Goal: Information Seeking & Learning: Find specific fact

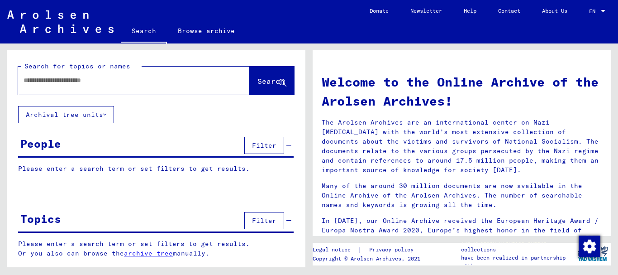
click at [170, 83] on input "text" at bounding box center [123, 80] width 199 height 9
type input "*"
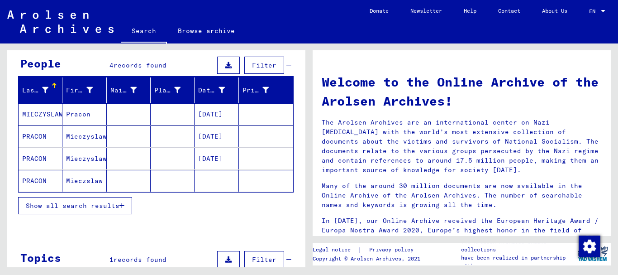
scroll to position [170, 0]
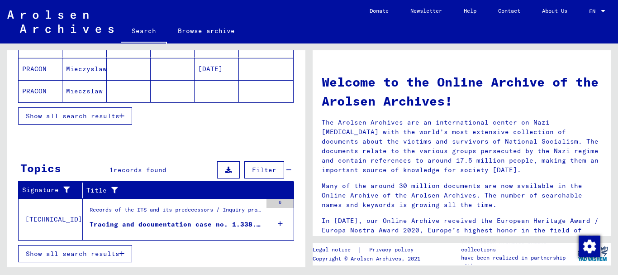
click at [204, 213] on div "Records of the ITS and its predecessors / Inquiry processing / ITS case files a…" at bounding box center [176, 211] width 172 height 13
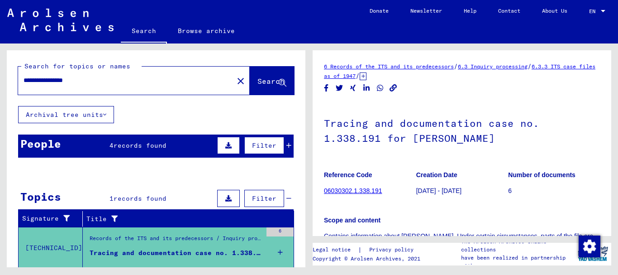
drag, startPoint x: 90, startPoint y: 73, endPoint x: 74, endPoint y: 71, distance: 16.4
click at [75, 72] on div "**********" at bounding box center [123, 80] width 210 height 20
drag, startPoint x: 94, startPoint y: 76, endPoint x: 0, endPoint y: 86, distance: 94.1
click at [0, 86] on div "**********" at bounding box center [154, 154] width 309 height 223
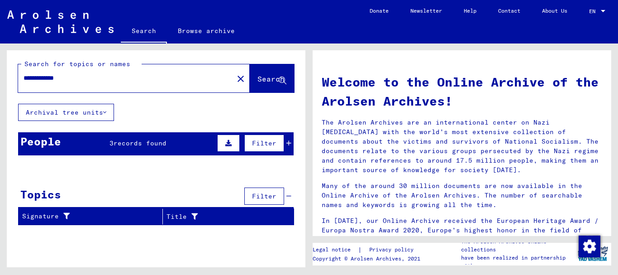
scroll to position [3, 0]
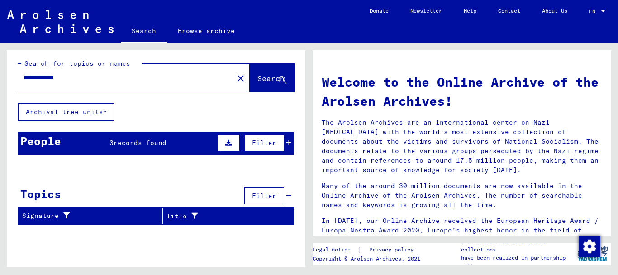
click at [98, 144] on div "People 3 records found Filter" at bounding box center [155, 143] width 275 height 23
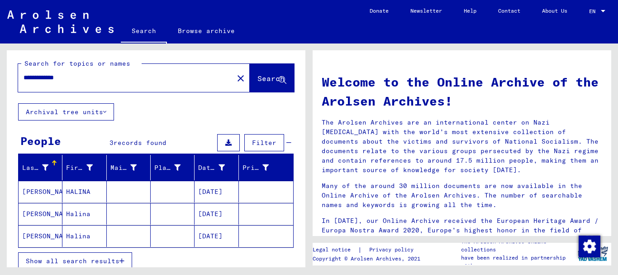
scroll to position [48, 0]
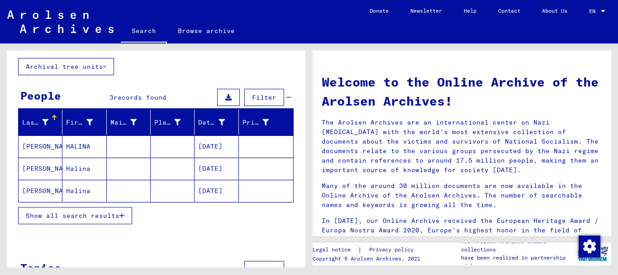
click at [114, 146] on mat-cell at bounding box center [129, 146] width 44 height 22
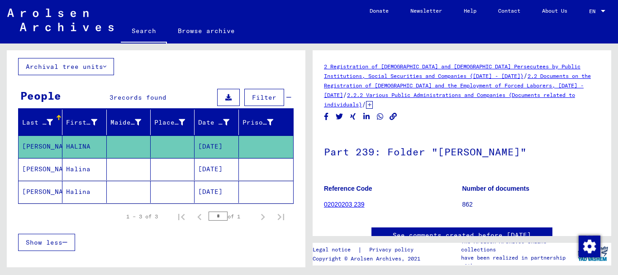
click at [156, 167] on mat-cell at bounding box center [173, 169] width 44 height 22
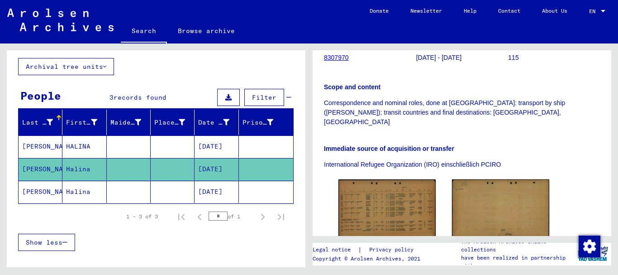
scroll to position [226, 0]
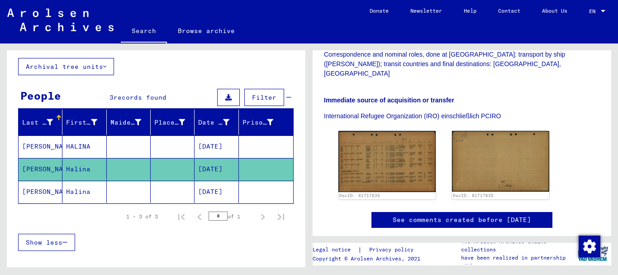
click at [394, 147] on img at bounding box center [386, 161] width 97 height 61
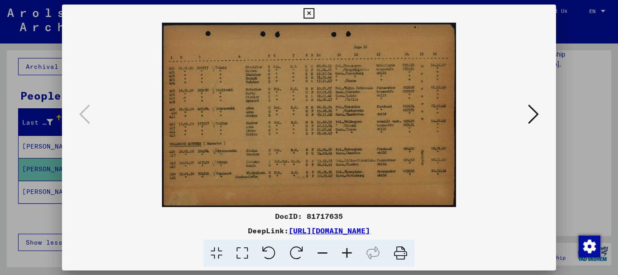
click at [576, 68] on div at bounding box center [309, 137] width 618 height 275
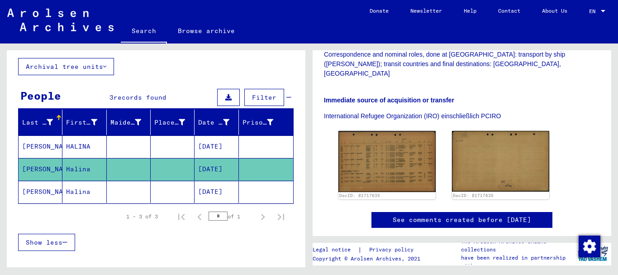
click at [114, 192] on mat-cell at bounding box center [129, 191] width 44 height 22
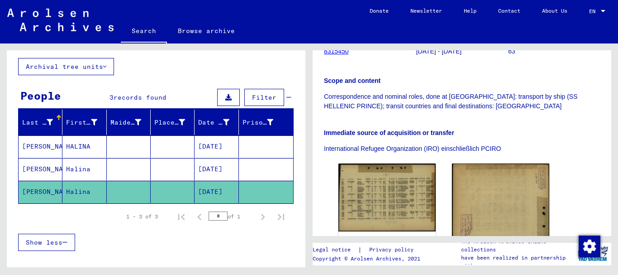
scroll to position [226, 0]
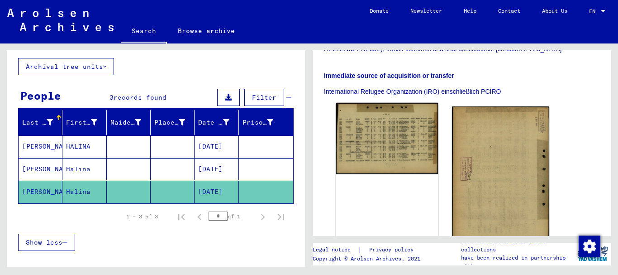
click at [393, 138] on img at bounding box center [387, 138] width 102 height 71
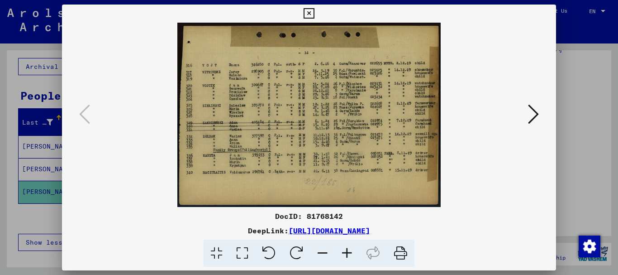
click at [582, 99] on div at bounding box center [309, 137] width 618 height 275
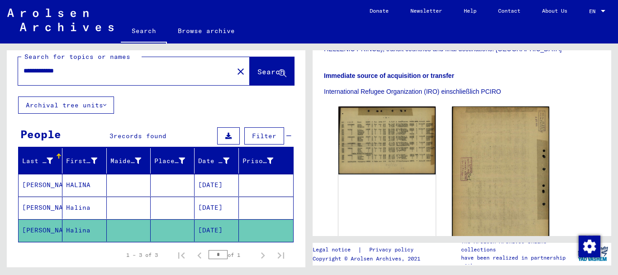
scroll to position [9, 0]
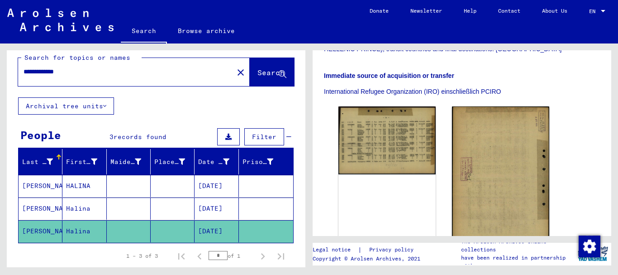
drag, startPoint x: 48, startPoint y: 69, endPoint x: 0, endPoint y: 71, distance: 48.5
click at [0, 71] on div "**********" at bounding box center [154, 154] width 309 height 223
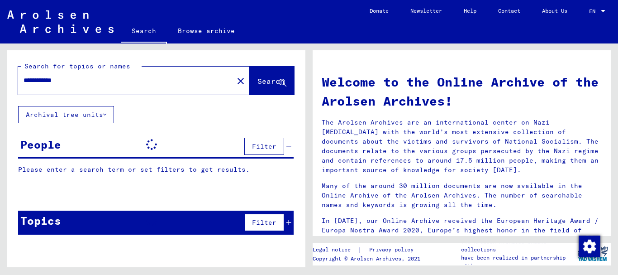
click at [29, 78] on input "**********" at bounding box center [123, 80] width 199 height 9
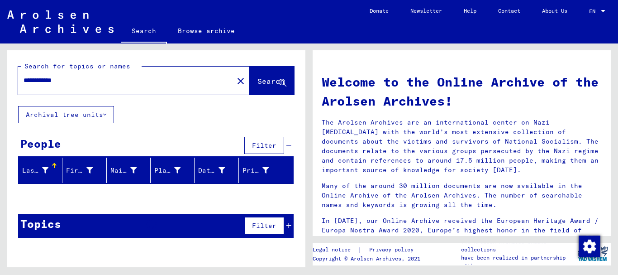
click at [32, 83] on input "**********" at bounding box center [123, 80] width 199 height 9
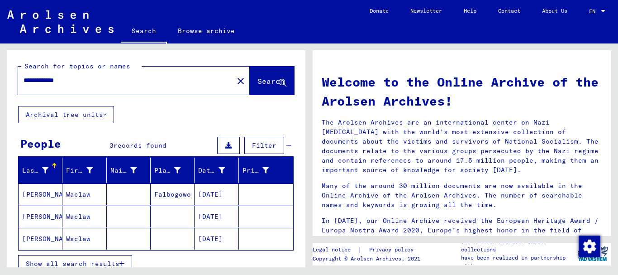
scroll to position [45, 0]
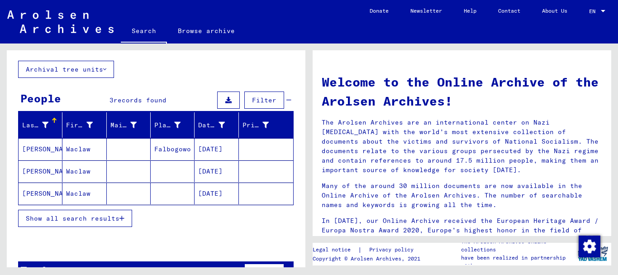
click at [177, 151] on mat-cell "Falbogowo" at bounding box center [173, 149] width 44 height 22
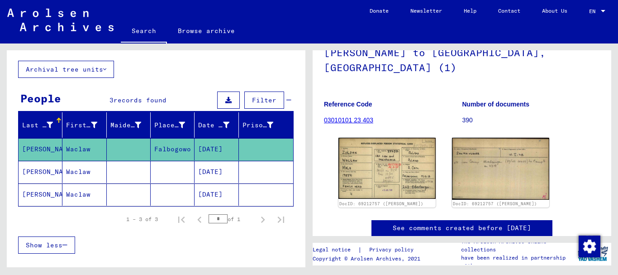
scroll to position [123, 0]
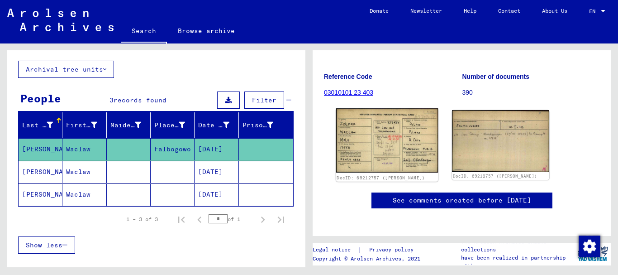
click at [392, 128] on img at bounding box center [387, 140] width 102 height 64
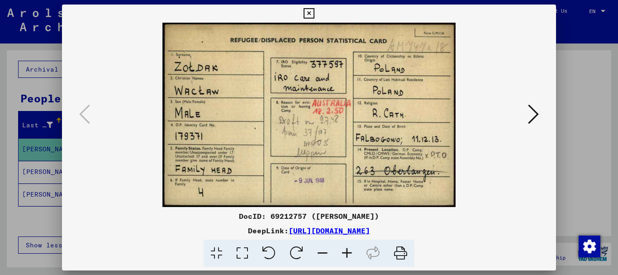
scroll to position [0, 0]
click at [534, 116] on icon at bounding box center [533, 114] width 11 height 22
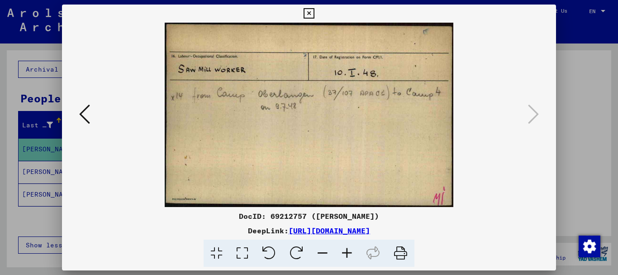
click at [568, 53] on div at bounding box center [309, 137] width 618 height 275
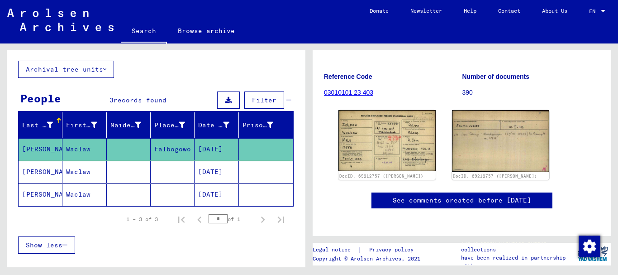
click at [144, 172] on mat-cell at bounding box center [129, 172] width 44 height 22
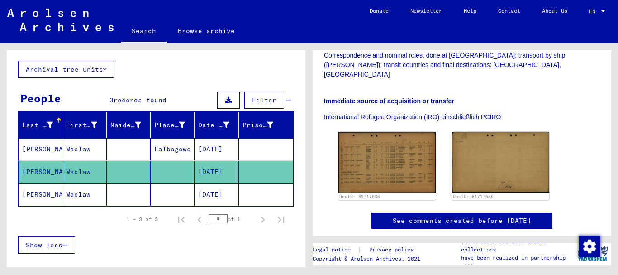
scroll to position [226, 0]
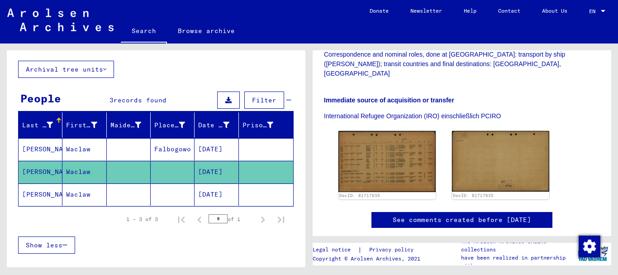
click at [168, 191] on mat-cell at bounding box center [173, 194] width 44 height 22
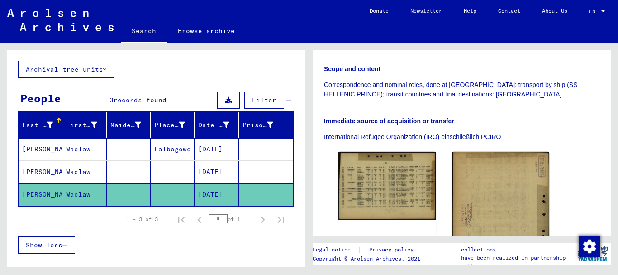
click at [133, 146] on mat-cell at bounding box center [129, 149] width 44 height 22
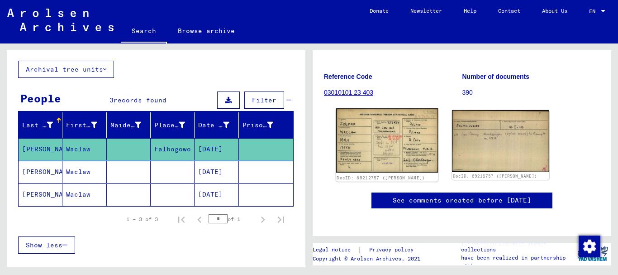
click at [392, 136] on img at bounding box center [387, 140] width 102 height 64
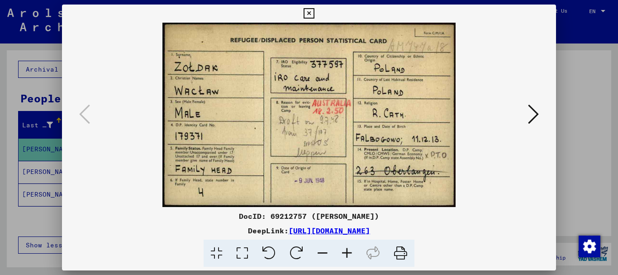
click at [559, 135] on div at bounding box center [309, 137] width 618 height 275
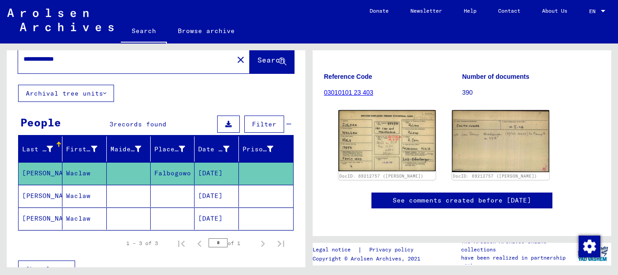
scroll to position [9, 0]
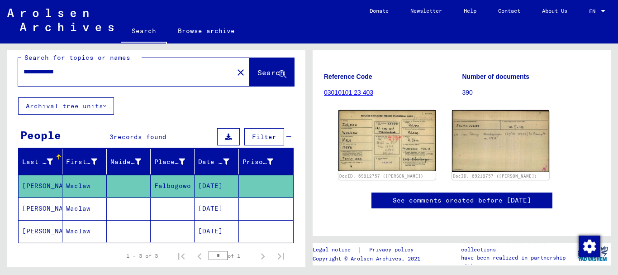
drag, startPoint x: 49, startPoint y: 71, endPoint x: 0, endPoint y: 70, distance: 49.3
click at [0, 70] on div "**********" at bounding box center [154, 154] width 309 height 223
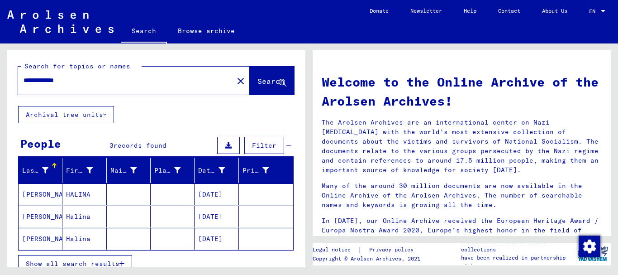
click at [219, 189] on mat-cell "[DATE]" at bounding box center [216, 194] width 44 height 22
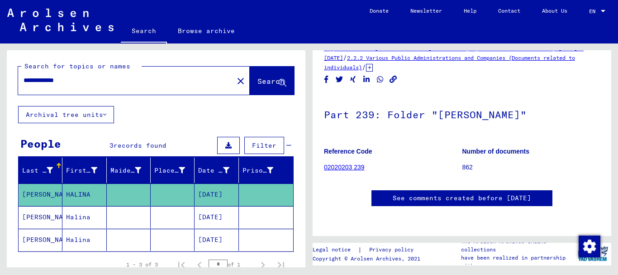
scroll to position [97, 0]
click at [219, 213] on mat-cell "[DATE]" at bounding box center [216, 217] width 44 height 22
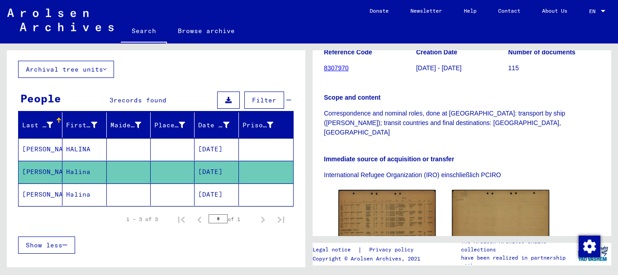
scroll to position [226, 0]
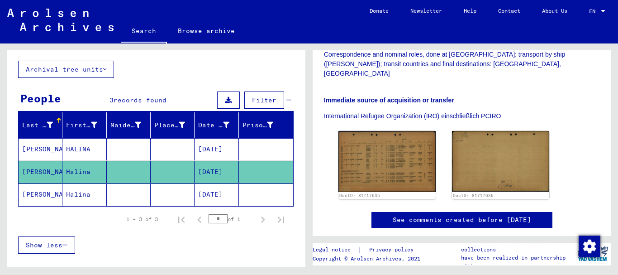
click at [223, 198] on mat-cell "[DATE]" at bounding box center [216, 194] width 44 height 22
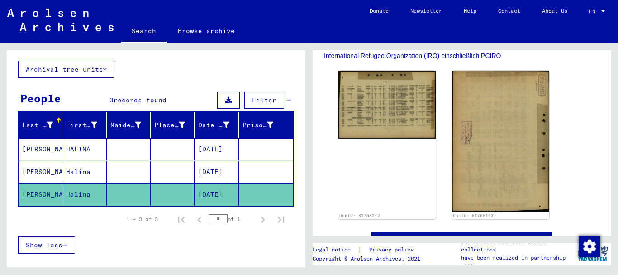
scroll to position [271, 0]
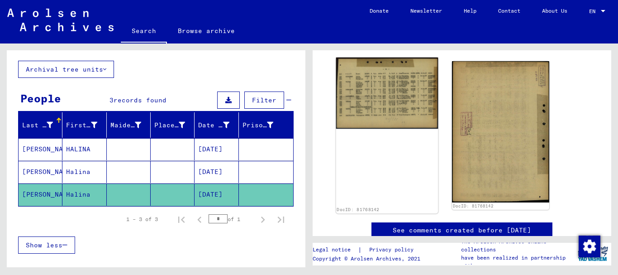
click at [403, 71] on img at bounding box center [387, 92] width 102 height 71
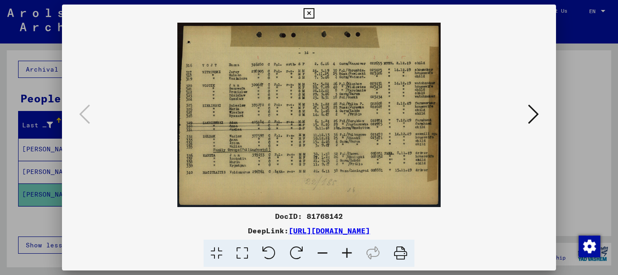
click at [3, 166] on div at bounding box center [309, 137] width 618 height 275
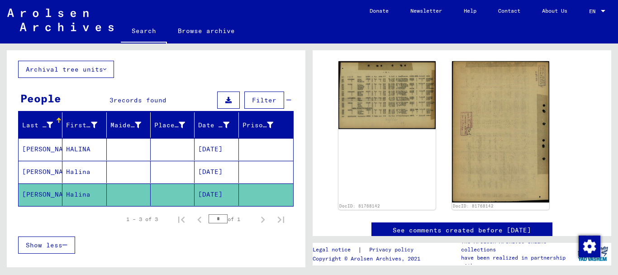
scroll to position [16, 0]
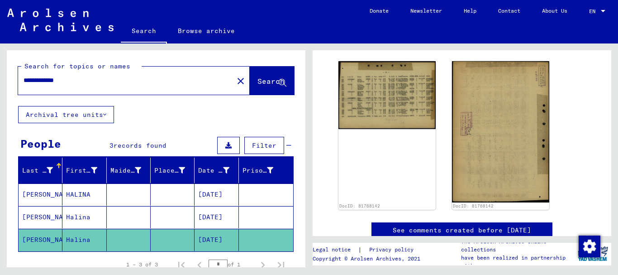
drag, startPoint x: 48, startPoint y: 78, endPoint x: 0, endPoint y: 74, distance: 48.2
click at [0, 74] on div "**********" at bounding box center [154, 154] width 309 height 223
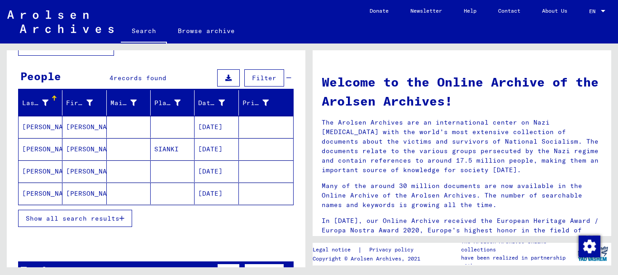
scroll to position [90, 0]
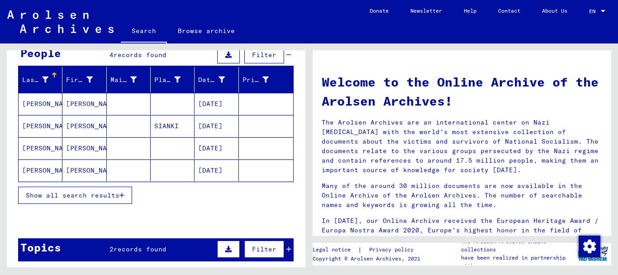
click at [206, 120] on mat-cell "[DATE]" at bounding box center [216, 126] width 44 height 22
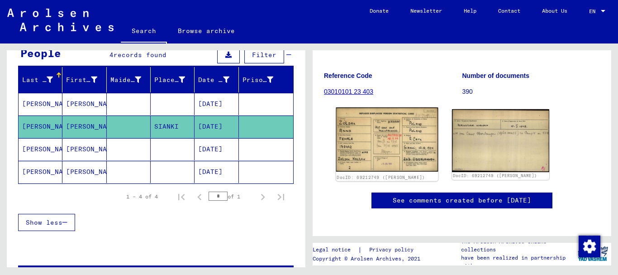
click at [392, 130] on img at bounding box center [387, 139] width 102 height 64
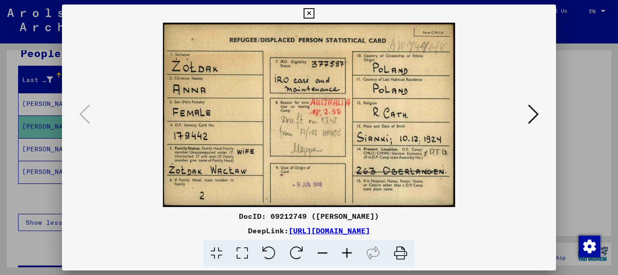
click at [537, 112] on icon at bounding box center [533, 114] width 11 height 22
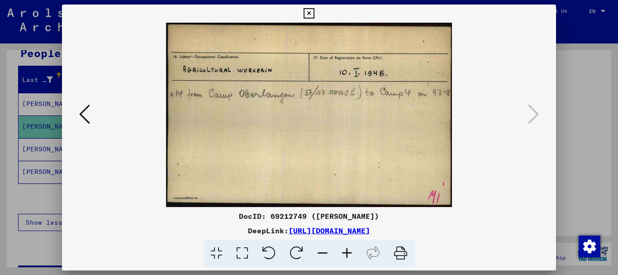
click at [580, 107] on div at bounding box center [309, 137] width 618 height 275
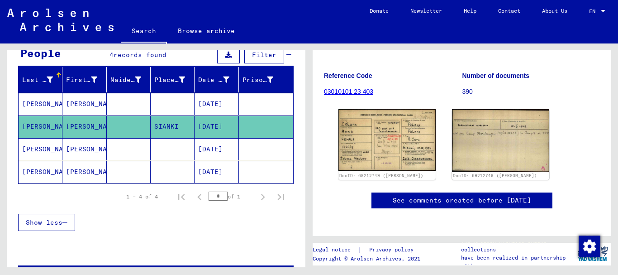
click at [202, 147] on mat-cell "[DATE]" at bounding box center [216, 149] width 44 height 22
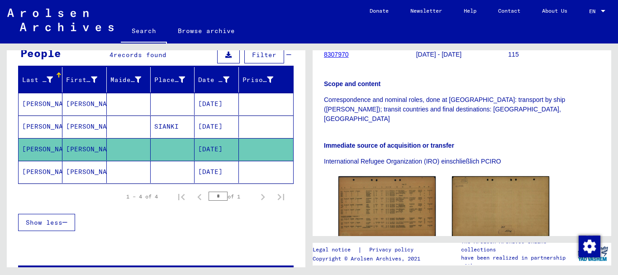
click at [199, 171] on mat-cell "[DATE]" at bounding box center [216, 172] width 44 height 22
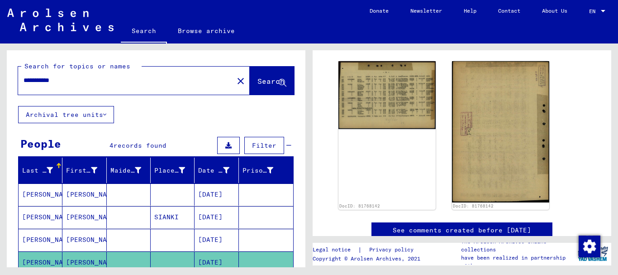
drag, startPoint x: 38, startPoint y: 78, endPoint x: 0, endPoint y: 74, distance: 38.3
click at [0, 75] on div "**********" at bounding box center [154, 154] width 309 height 223
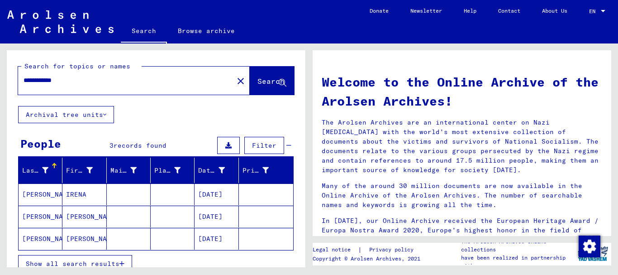
click at [174, 189] on mat-cell at bounding box center [173, 194] width 44 height 22
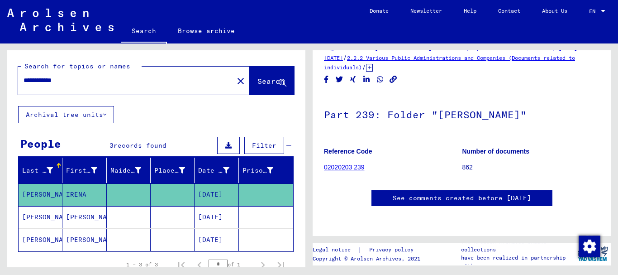
scroll to position [37, 0]
click at [373, 67] on icon at bounding box center [369, 68] width 7 height 8
click at [241, 206] on mat-cell at bounding box center [266, 217] width 54 height 22
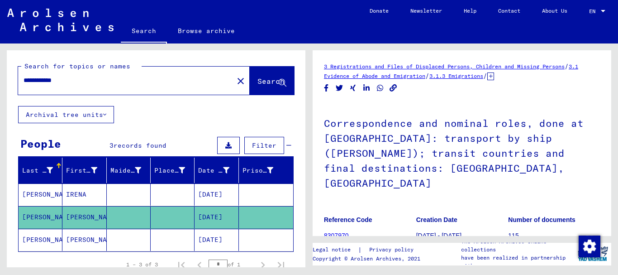
scroll to position [181, 0]
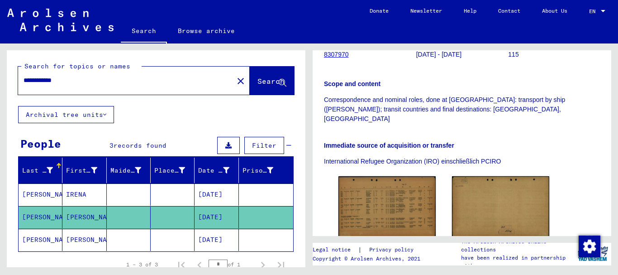
click at [387, 179] on img at bounding box center [386, 206] width 97 height 61
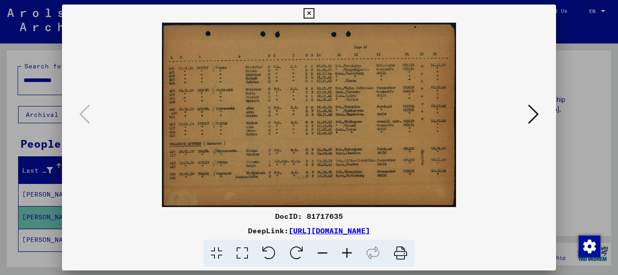
scroll to position [0, 0]
click at [578, 146] on div at bounding box center [309, 137] width 618 height 275
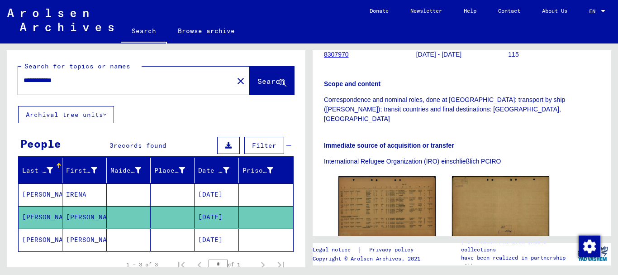
click at [216, 237] on mat-cell "[DATE]" at bounding box center [216, 239] width 44 height 22
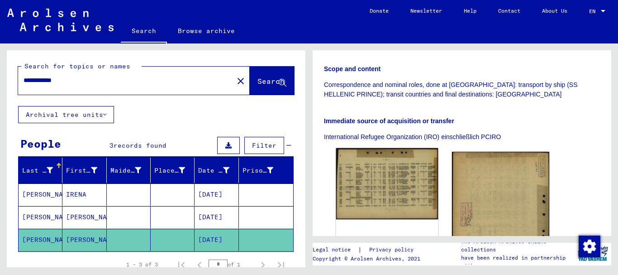
click at [401, 187] on img at bounding box center [387, 183] width 102 height 71
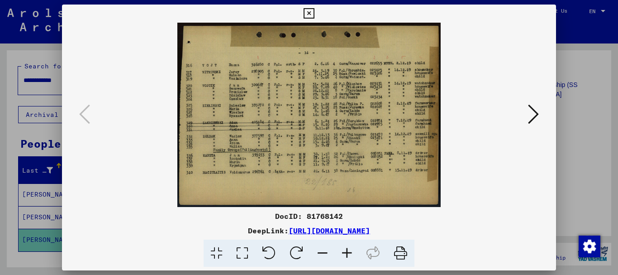
click at [568, 161] on div at bounding box center [309, 137] width 618 height 275
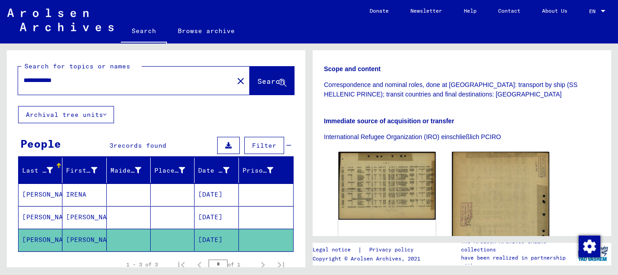
click at [0, 60] on div "**********" at bounding box center [154, 154] width 309 height 223
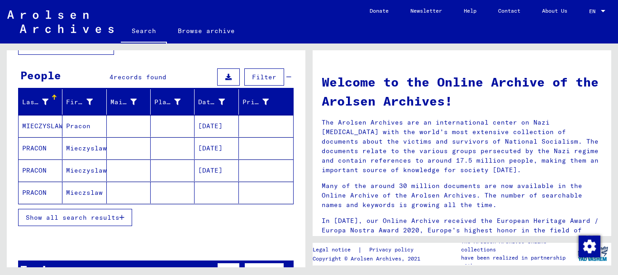
scroll to position [90, 0]
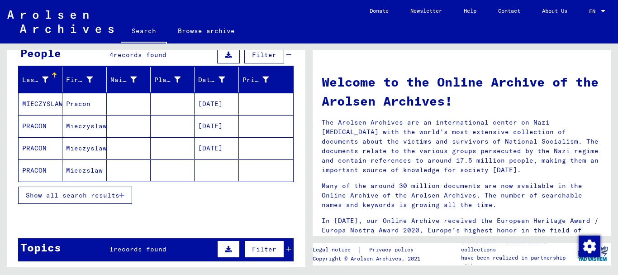
click at [210, 165] on mat-cell at bounding box center [216, 170] width 44 height 22
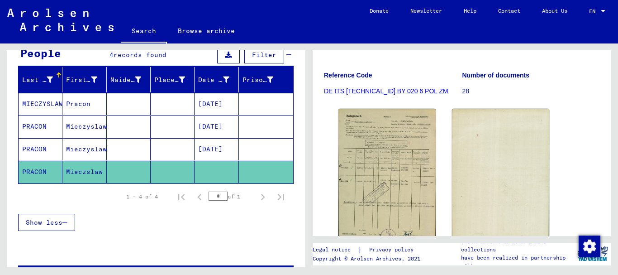
scroll to position [181, 0]
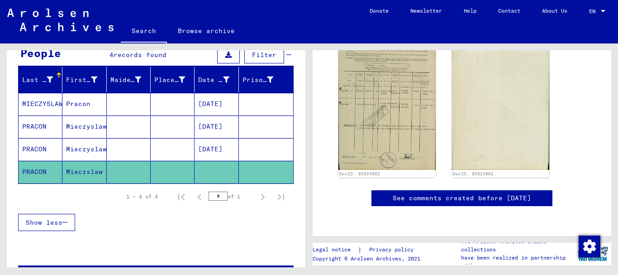
click at [218, 120] on mat-cell "[DATE]" at bounding box center [216, 126] width 44 height 22
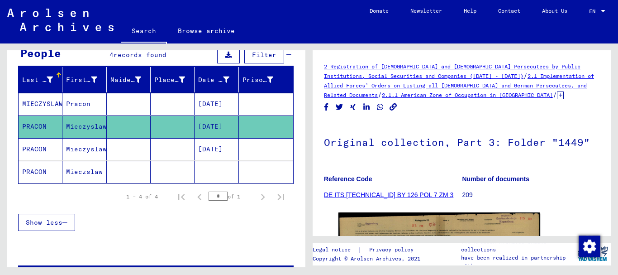
click at [72, 172] on mat-cell "Mieczslaw" at bounding box center [84, 172] width 44 height 22
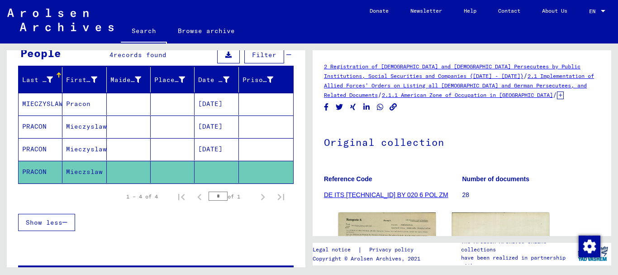
click at [197, 104] on mat-cell "[DATE]" at bounding box center [216, 104] width 44 height 22
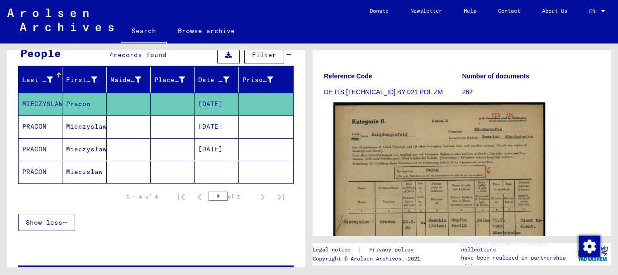
scroll to position [208, 0]
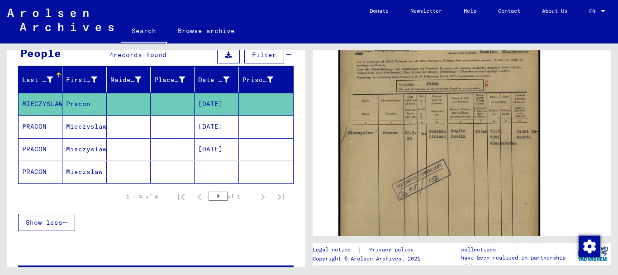
click at [151, 124] on mat-cell at bounding box center [173, 126] width 44 height 22
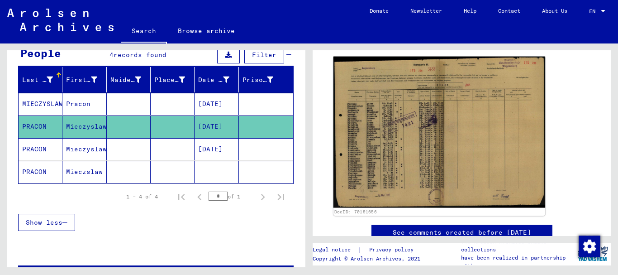
scroll to position [136, 0]
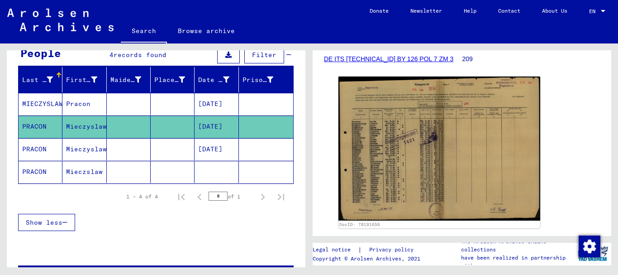
click at [173, 104] on mat-cell at bounding box center [173, 104] width 44 height 22
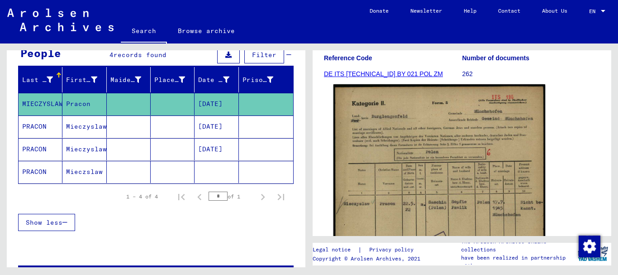
scroll to position [181, 0]
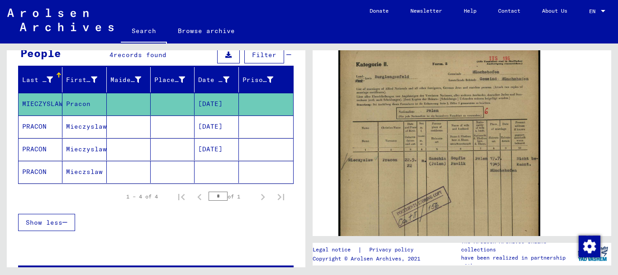
click at [108, 127] on mat-cell at bounding box center [129, 126] width 44 height 22
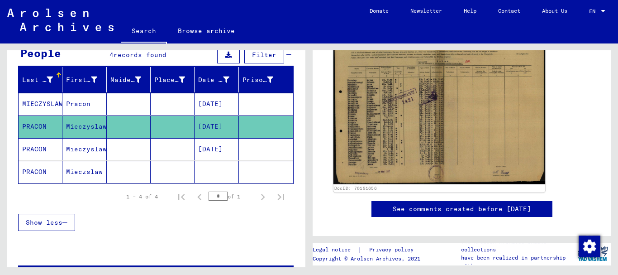
scroll to position [181, 0]
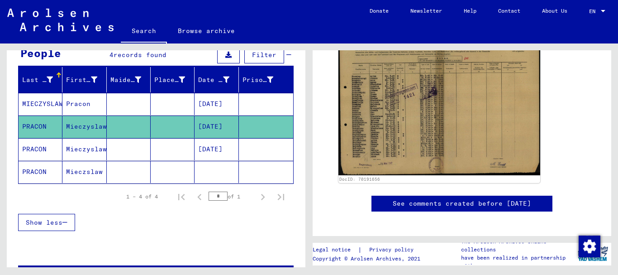
click at [133, 145] on mat-cell at bounding box center [129, 149] width 44 height 22
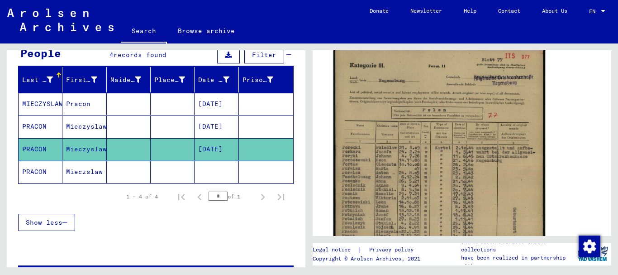
scroll to position [181, 0]
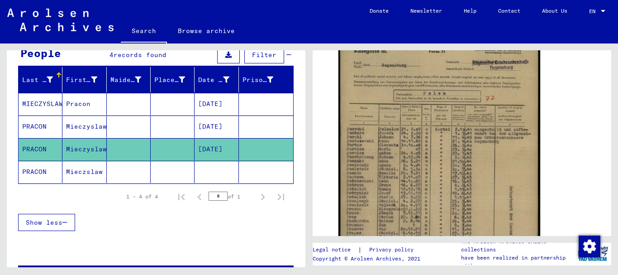
click at [136, 169] on mat-cell at bounding box center [129, 172] width 44 height 22
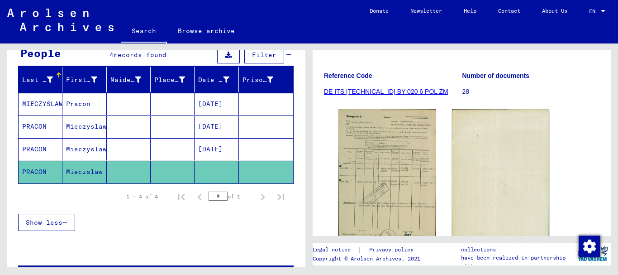
scroll to position [181, 0]
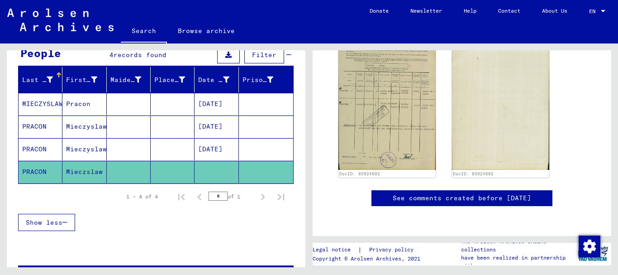
click at [124, 95] on mat-cell at bounding box center [129, 104] width 44 height 22
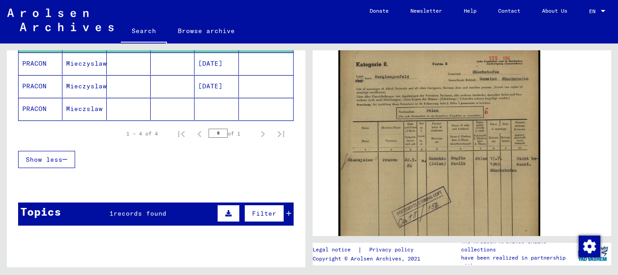
scroll to position [189, 0]
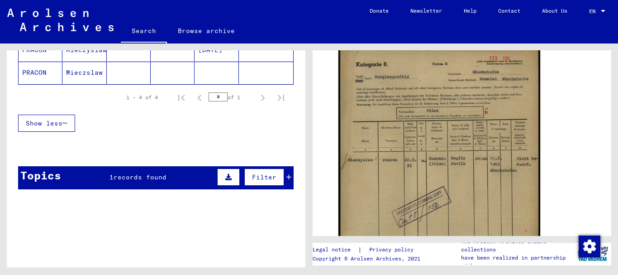
click at [286, 176] on icon at bounding box center [288, 177] width 5 height 6
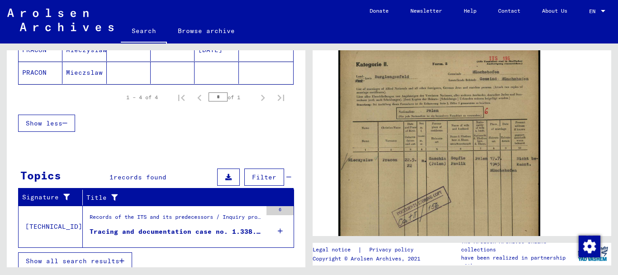
click at [242, 221] on div "Records of the ITS and its predecessors / Inquiry processing / ITS case files a…" at bounding box center [176, 219] width 172 height 13
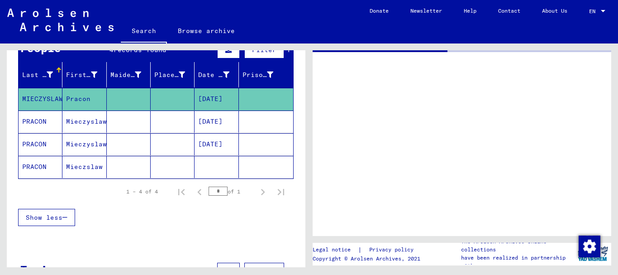
scroll to position [54, 0]
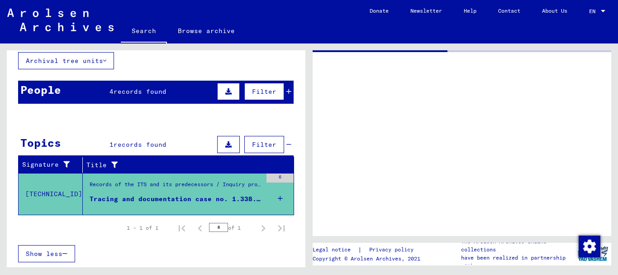
click at [286, 90] on icon at bounding box center [288, 91] width 5 height 6
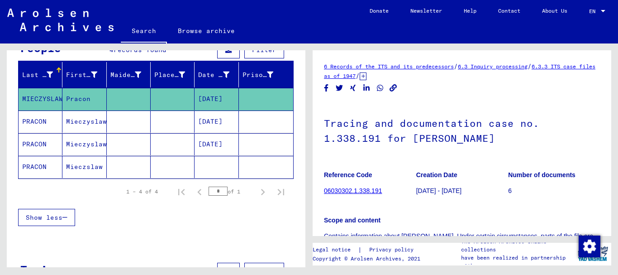
scroll to position [0, 0]
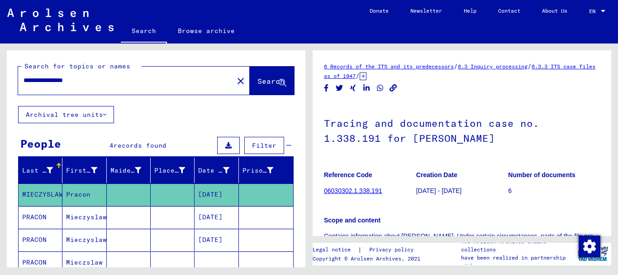
drag, startPoint x: 64, startPoint y: 82, endPoint x: 0, endPoint y: 71, distance: 65.1
click at [0, 71] on div "**********" at bounding box center [154, 154] width 309 height 223
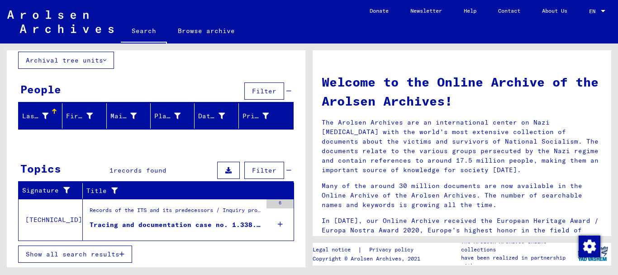
scroll to position [55, 0]
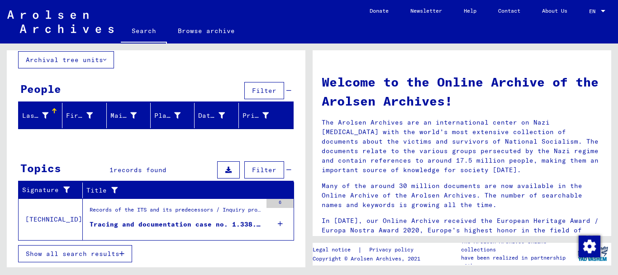
click at [278, 223] on icon at bounding box center [280, 224] width 5 height 32
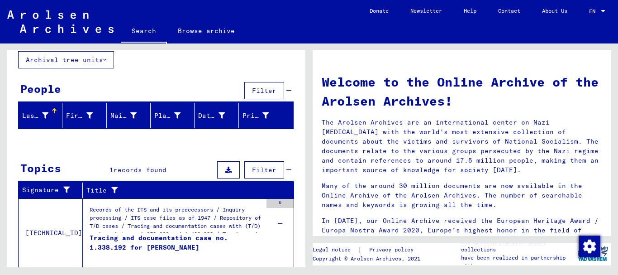
scroll to position [82, 0]
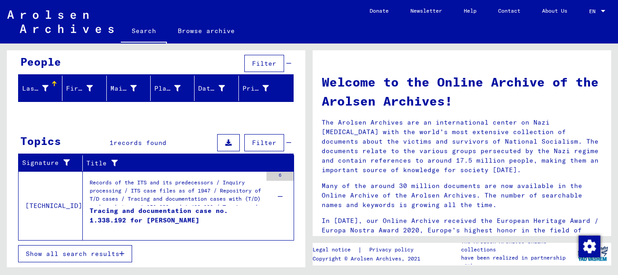
click at [204, 218] on div "Tracing and documentation case no. 1.338.192 for [PERSON_NAME]" at bounding box center [176, 219] width 172 height 27
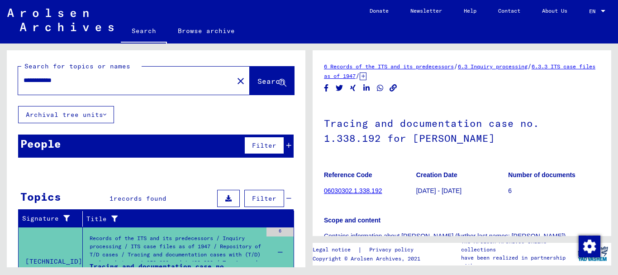
drag, startPoint x: 52, startPoint y: 78, endPoint x: 112, endPoint y: 75, distance: 59.8
click at [112, 75] on div "**********" at bounding box center [123, 80] width 210 height 20
type input "**********"
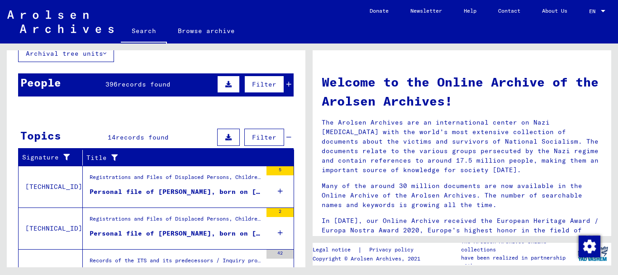
scroll to position [45, 0]
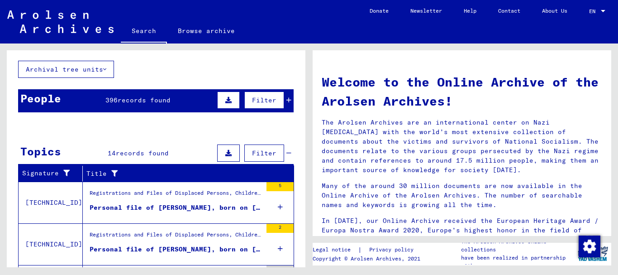
click at [191, 105] on div "People 396 records found Filter" at bounding box center [155, 100] width 275 height 23
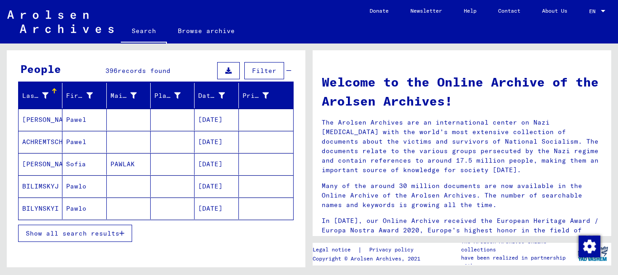
scroll to position [90, 0]
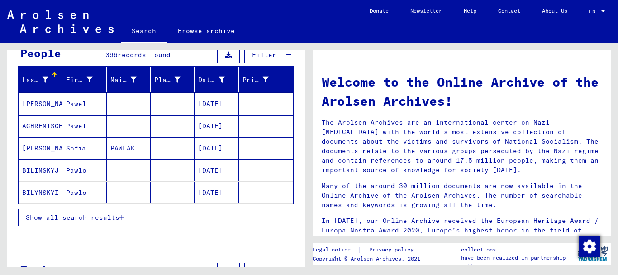
click at [100, 220] on span "Show all search results" at bounding box center [73, 217] width 94 height 8
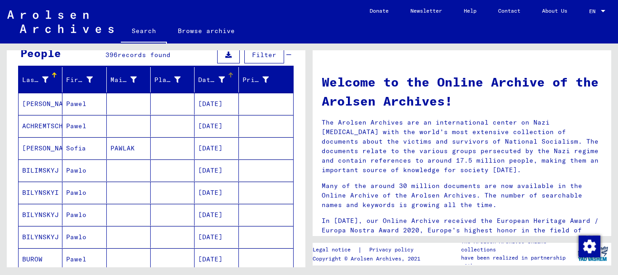
click at [230, 76] on div at bounding box center [230, 75] width 1 height 5
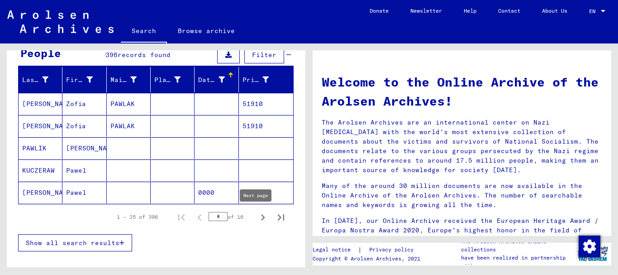
click at [257, 216] on icon "Next page" at bounding box center [262, 217] width 13 height 13
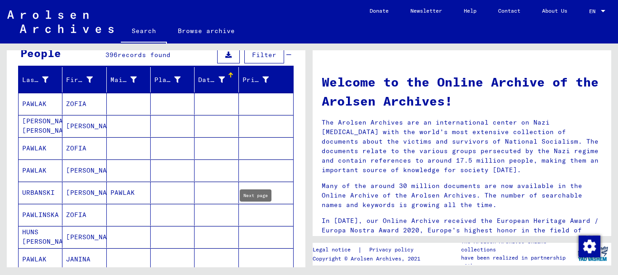
click at [257, 216] on mat-cell at bounding box center [266, 215] width 54 height 22
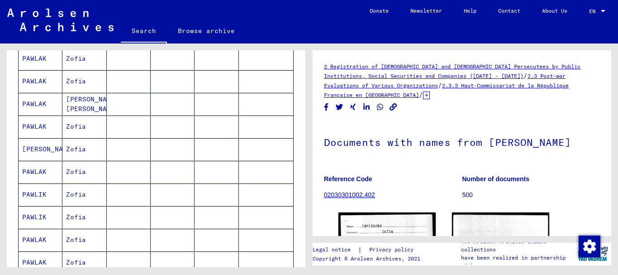
scroll to position [588, 0]
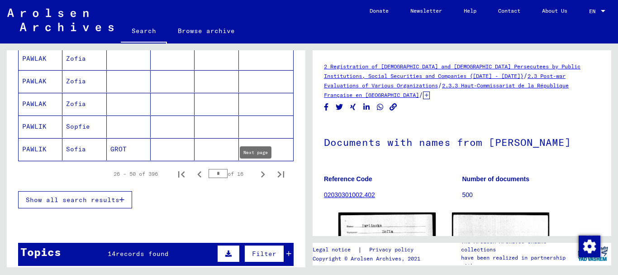
click at [256, 175] on icon "Next page" at bounding box center [262, 174] width 13 height 13
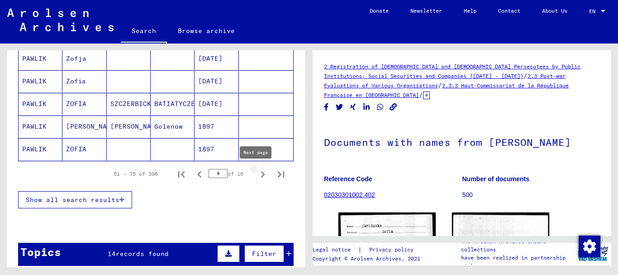
click at [256, 175] on icon "Next page" at bounding box center [262, 174] width 13 height 13
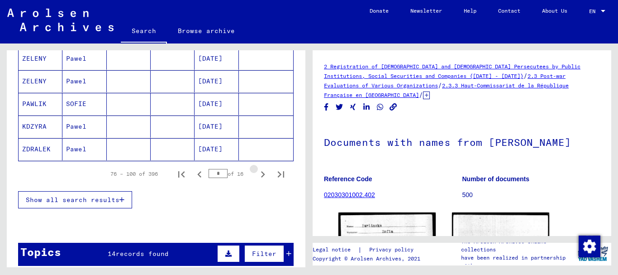
click at [256, 175] on icon "Next page" at bounding box center [262, 174] width 13 height 13
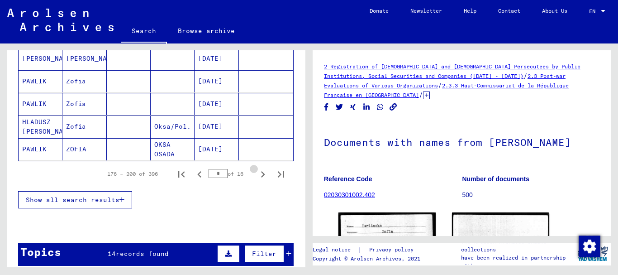
click at [256, 175] on icon "Next page" at bounding box center [262, 174] width 13 height 13
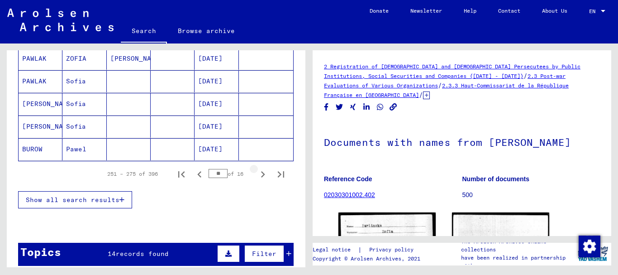
click at [256, 175] on icon "Next page" at bounding box center [262, 174] width 13 height 13
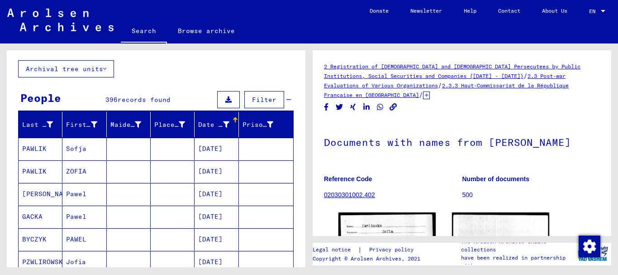
scroll to position [45, 0]
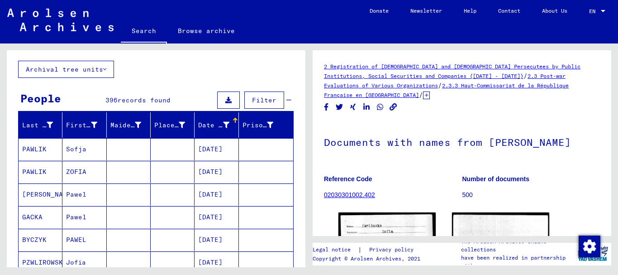
click at [212, 148] on mat-cell "[DATE]" at bounding box center [216, 149] width 44 height 22
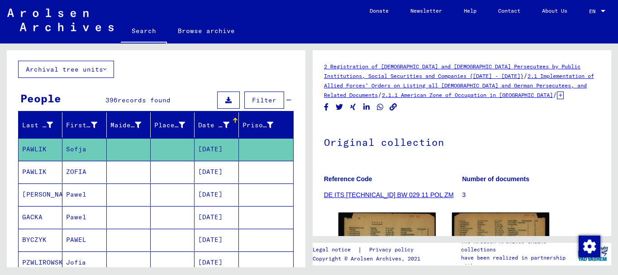
scroll to position [57, 0]
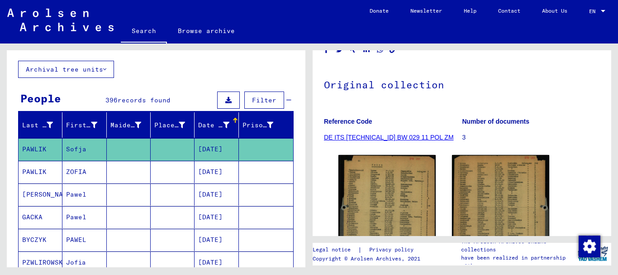
click at [207, 171] on mat-cell "[DATE]" at bounding box center [216, 172] width 44 height 22
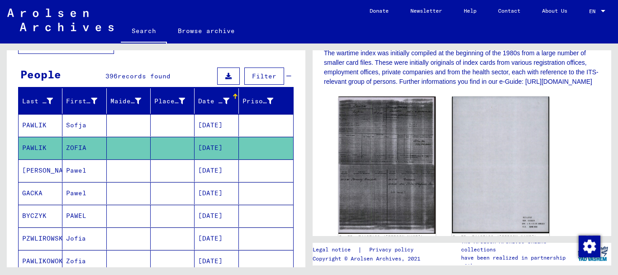
scroll to position [90, 0]
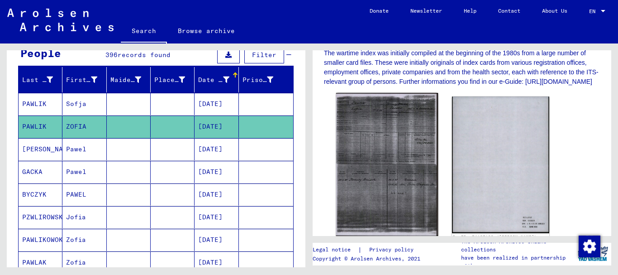
click at [370, 129] on img at bounding box center [387, 164] width 102 height 143
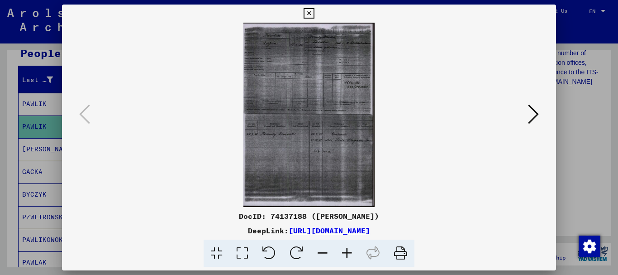
click at [304, 12] on icon at bounding box center [308, 13] width 10 height 11
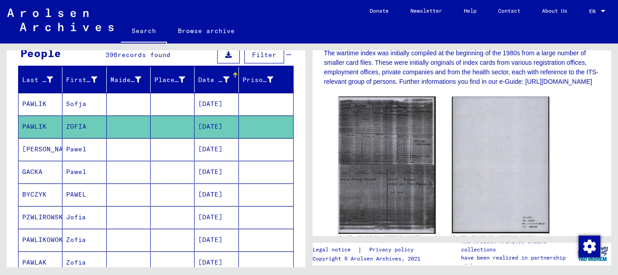
click at [214, 105] on mat-cell "[DATE]" at bounding box center [216, 104] width 44 height 22
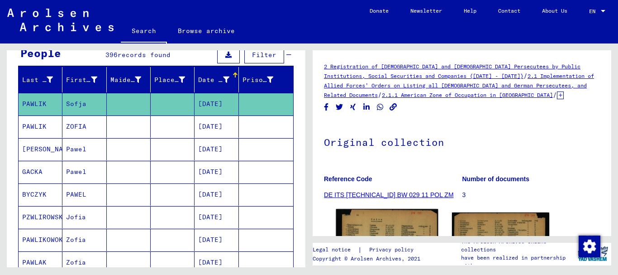
scroll to position [136, 0]
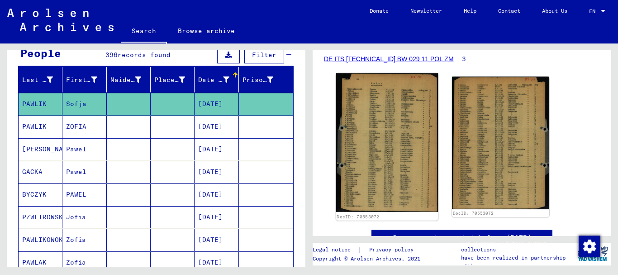
click at [385, 138] on img at bounding box center [387, 142] width 102 height 139
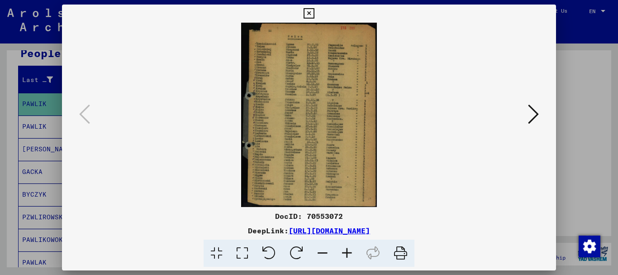
click at [531, 114] on icon at bounding box center [533, 114] width 11 height 22
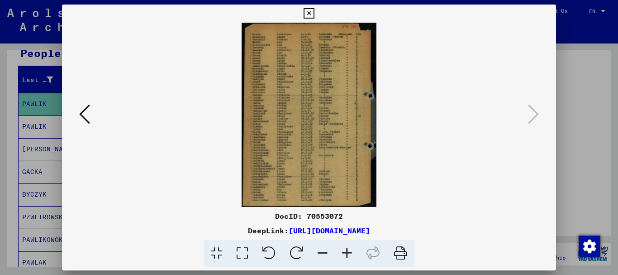
click at [310, 13] on icon at bounding box center [308, 13] width 10 height 11
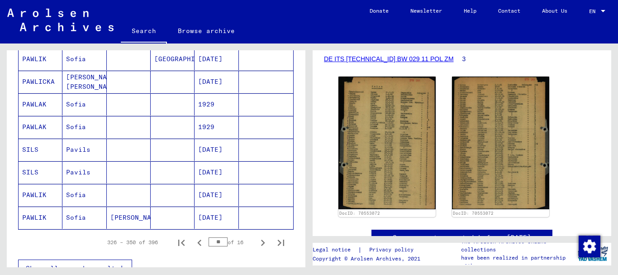
scroll to position [678, 0]
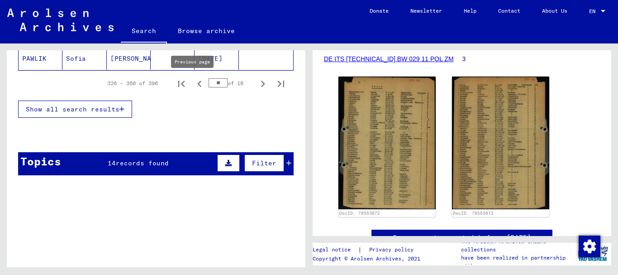
click at [195, 82] on icon "Previous page" at bounding box center [199, 83] width 13 height 13
type input "**"
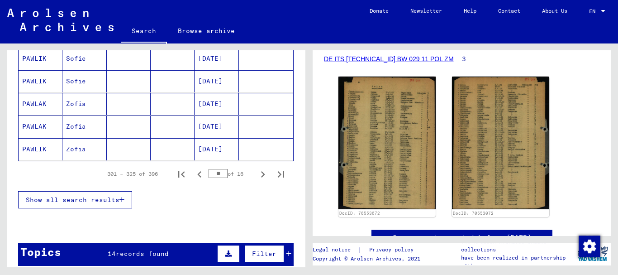
scroll to position [543, 0]
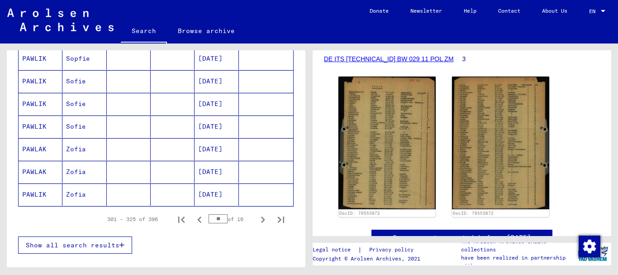
click at [221, 149] on mat-cell "[DATE]" at bounding box center [216, 149] width 44 height 22
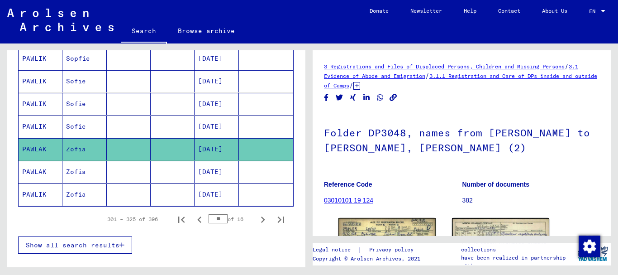
click at [217, 201] on mat-cell "[DATE]" at bounding box center [216, 194] width 44 height 22
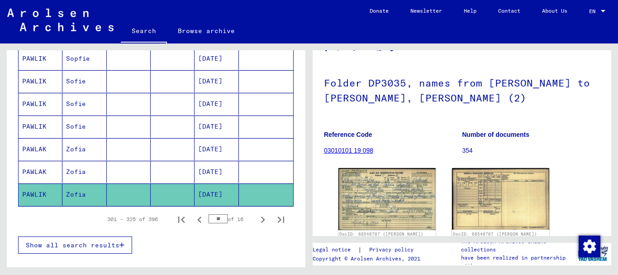
scroll to position [90, 0]
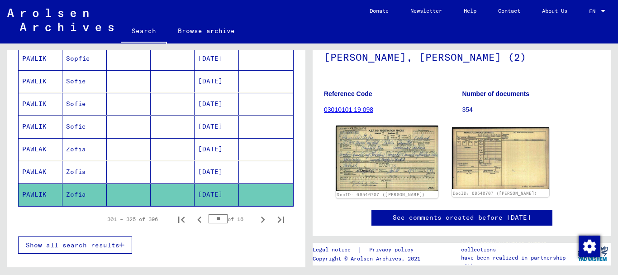
click at [378, 159] on img at bounding box center [387, 157] width 102 height 65
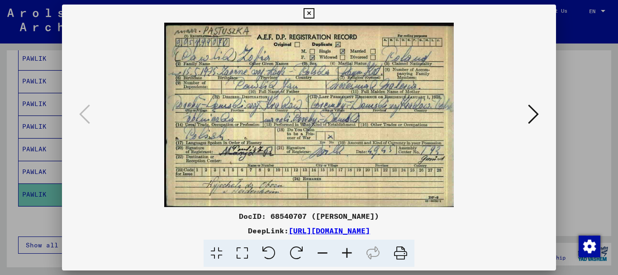
click at [580, 58] on div at bounding box center [309, 137] width 618 height 275
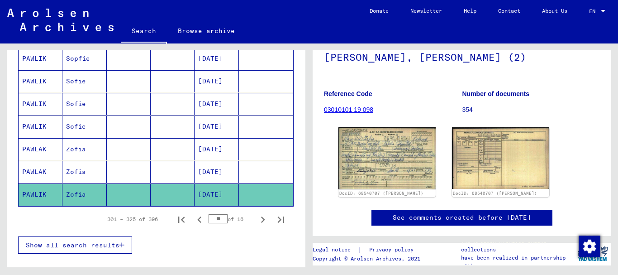
click at [217, 125] on mat-cell "[DATE]" at bounding box center [216, 126] width 44 height 22
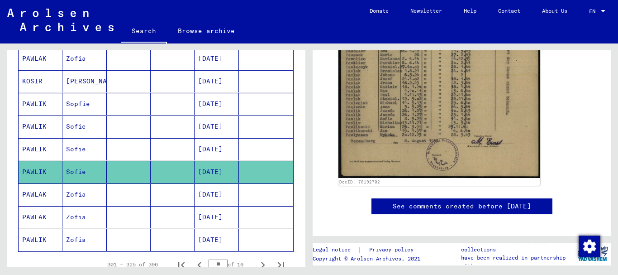
scroll to position [452, 0]
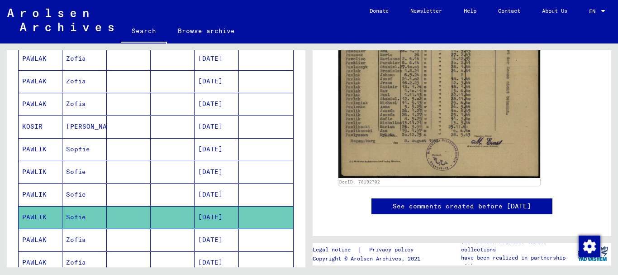
click at [214, 146] on mat-cell "[DATE]" at bounding box center [216, 149] width 44 height 22
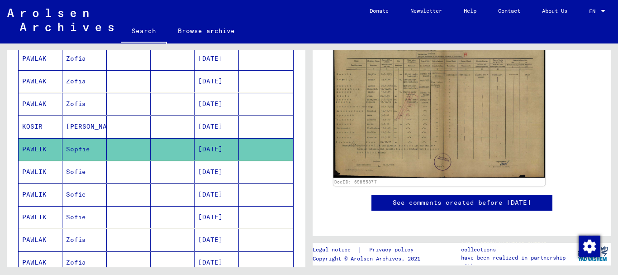
scroll to position [136, 0]
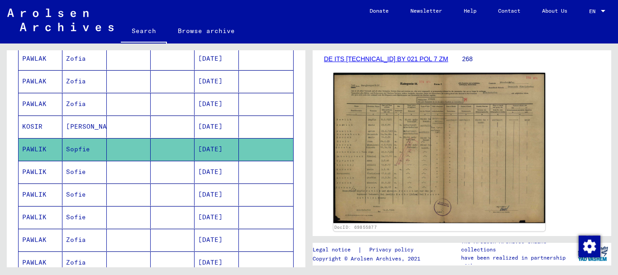
click at [381, 128] on img at bounding box center [439, 148] width 212 height 150
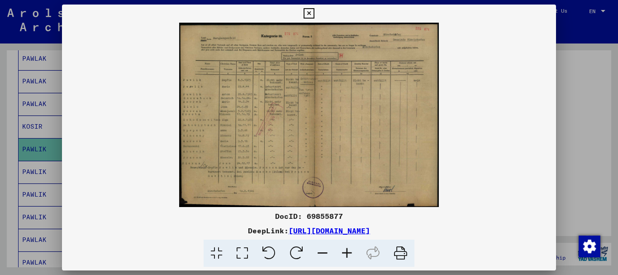
click at [549, 136] on img at bounding box center [309, 115] width 494 height 184
click at [0, 152] on div at bounding box center [309, 137] width 618 height 275
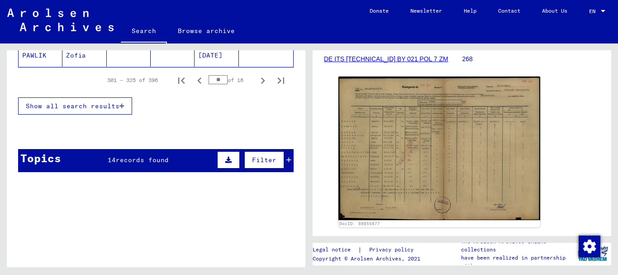
scroll to position [678, 0]
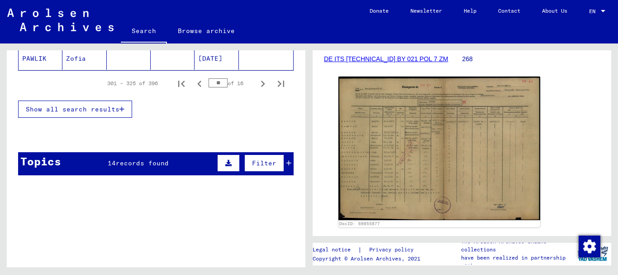
click at [286, 161] on icon at bounding box center [288, 163] width 5 height 6
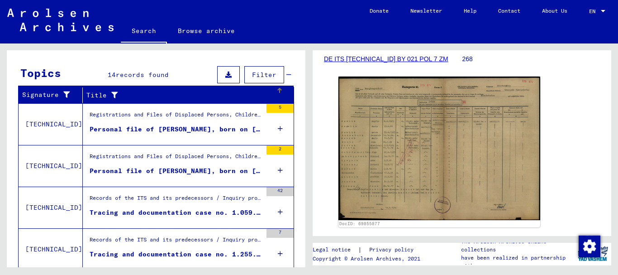
scroll to position [769, 0]
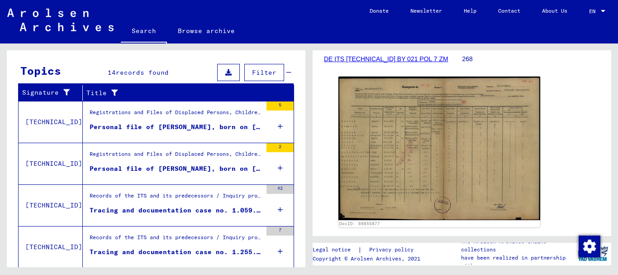
click at [229, 127] on div "Personal file of [PERSON_NAME], born on [DEMOGRAPHIC_DATA], born in [PERSON_NAM…" at bounding box center [176, 126] width 172 height 9
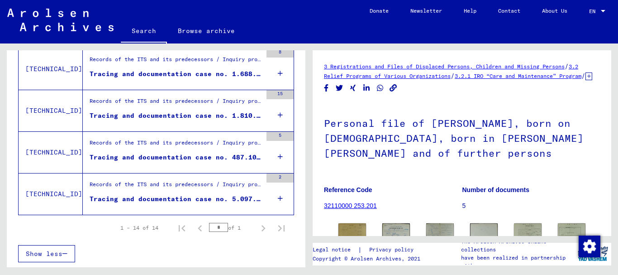
scroll to position [126, 0]
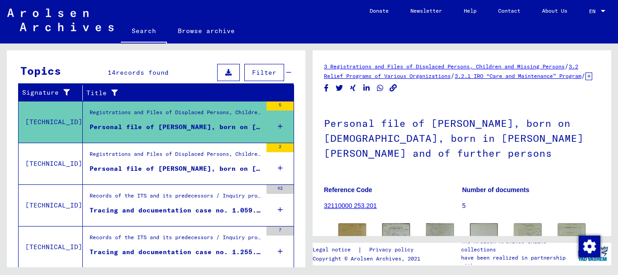
click at [223, 172] on div "Personal file of [PERSON_NAME], born on [DEMOGRAPHIC_DATA], born in [GEOGRAPHIC…" at bounding box center [176, 168] width 172 height 9
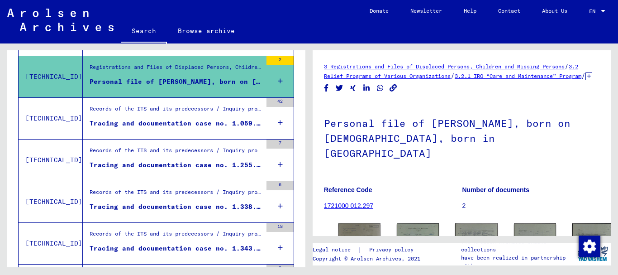
scroll to position [216, 0]
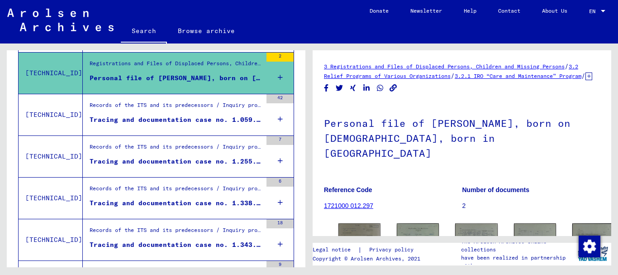
click at [212, 116] on div "Tracing and documentation case no. 1.059.055 for [PERSON_NAME] born [DEMOGRAPHI…" at bounding box center [176, 119] width 172 height 9
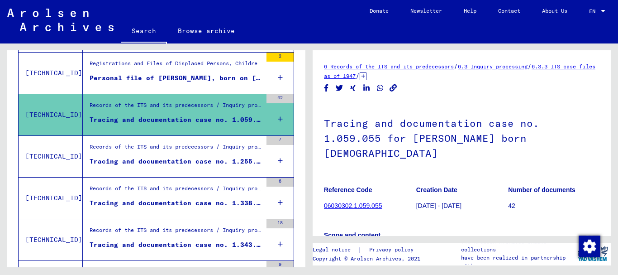
click at [204, 161] on div "Tracing and documentation case no. 1.255.374 for [PERSON_NAME] born [DEMOGRAPHI…" at bounding box center [176, 160] width 172 height 9
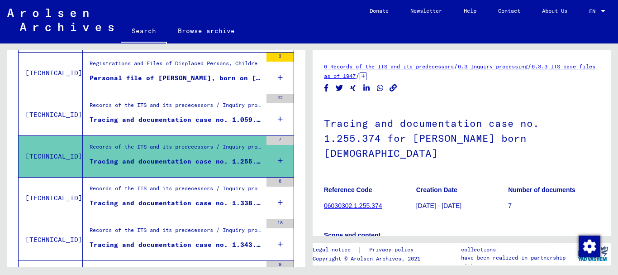
scroll to position [261, 0]
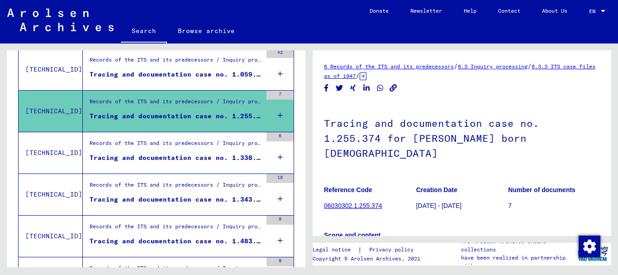
click at [198, 155] on div "Tracing and documentation case no. 1.338.192 for [PERSON_NAME]" at bounding box center [176, 157] width 172 height 9
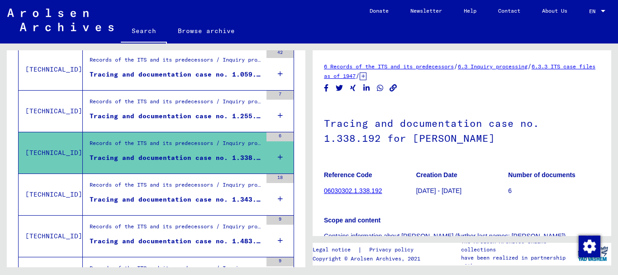
drag, startPoint x: 201, startPoint y: 186, endPoint x: 376, endPoint y: 170, distance: 175.8
click at [356, 43] on div "**********" at bounding box center [309, 43] width 618 height 0
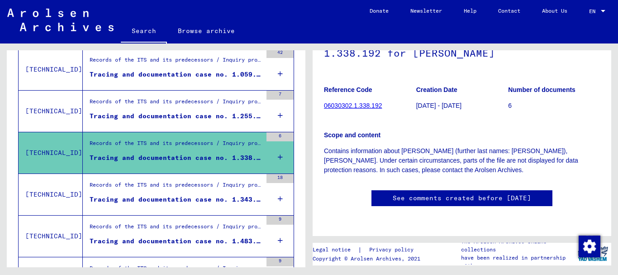
scroll to position [9, 0]
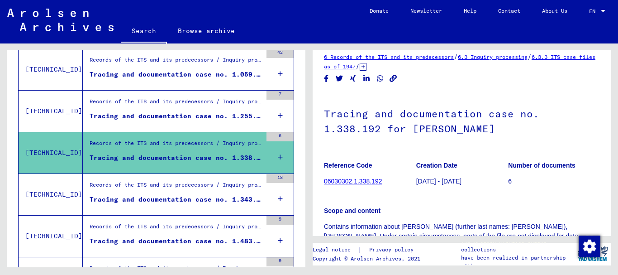
click at [431, 128] on h1 "Tracing and documentation case no. 1.338.192 for [PERSON_NAME]" at bounding box center [462, 120] width 276 height 55
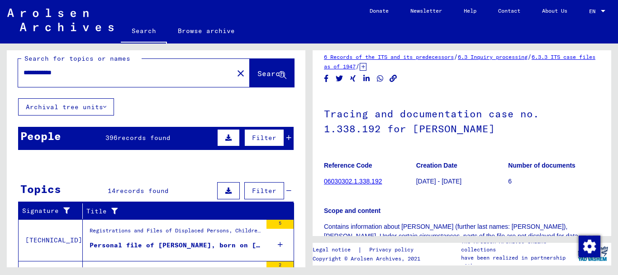
scroll to position [0, 0]
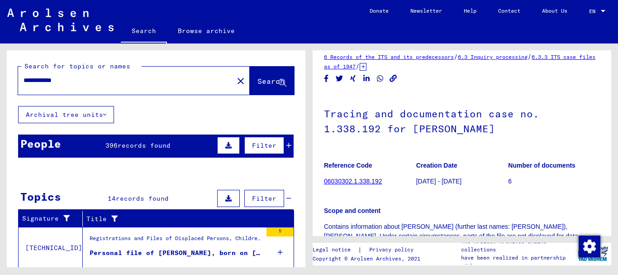
drag, startPoint x: 95, startPoint y: 83, endPoint x: 0, endPoint y: 74, distance: 95.0
click at [0, 74] on div "**********" at bounding box center [154, 154] width 309 height 223
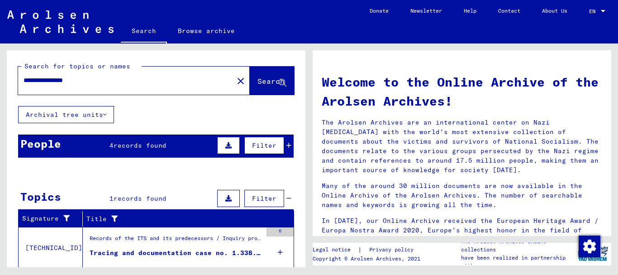
scroll to position [28, 0]
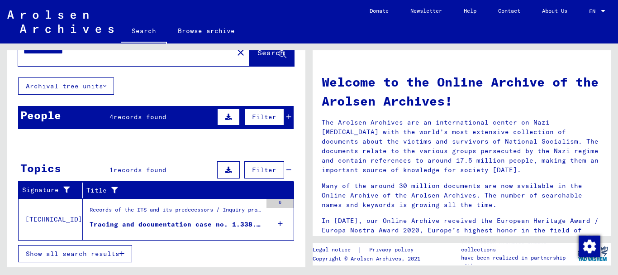
click at [143, 116] on span "records found" at bounding box center [140, 117] width 53 height 8
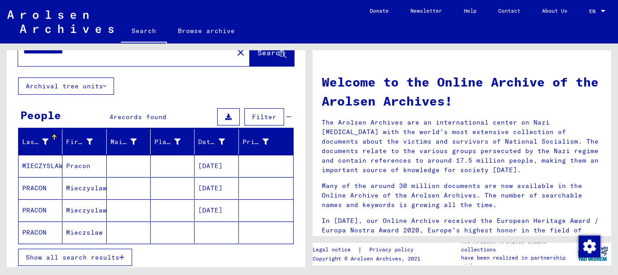
click at [200, 232] on mat-cell at bounding box center [216, 232] width 44 height 22
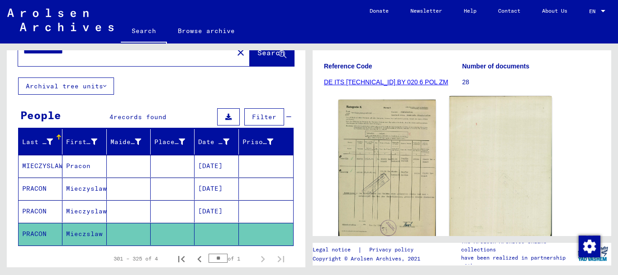
scroll to position [136, 0]
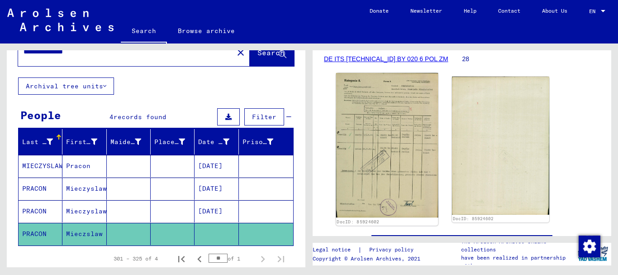
click at [392, 144] on img at bounding box center [387, 145] width 102 height 145
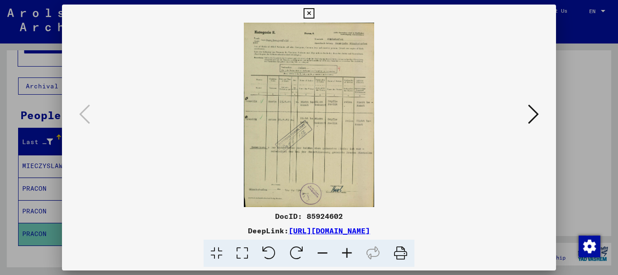
drag, startPoint x: 571, startPoint y: 73, endPoint x: 531, endPoint y: 76, distance: 40.8
click at [572, 73] on div at bounding box center [309, 137] width 618 height 275
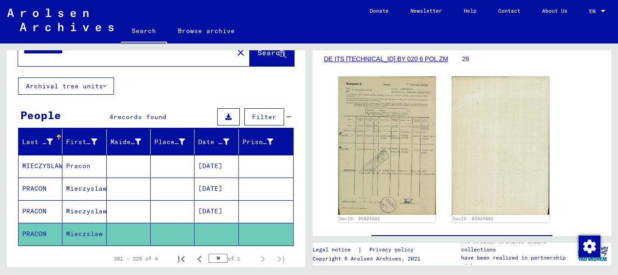
click at [185, 162] on mat-cell at bounding box center [173, 166] width 44 height 22
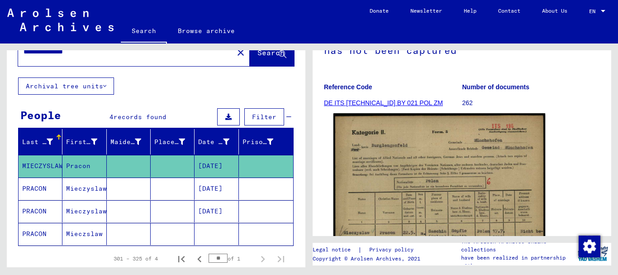
scroll to position [181, 0]
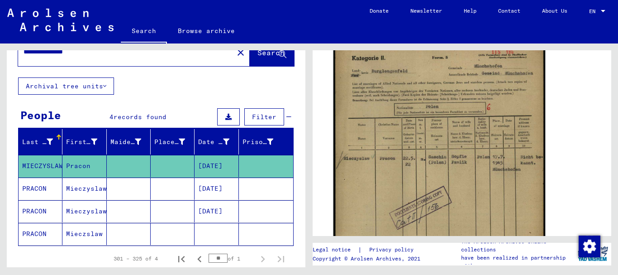
click at [419, 120] on img at bounding box center [439, 186] width 212 height 295
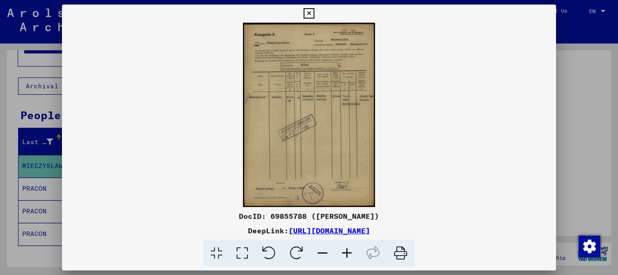
click at [304, 102] on img at bounding box center [309, 115] width 494 height 184
click at [579, 117] on div at bounding box center [309, 137] width 618 height 275
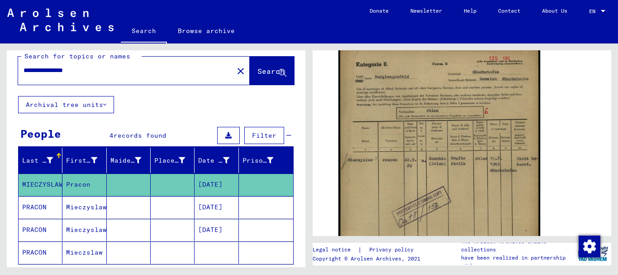
scroll to position [0, 0]
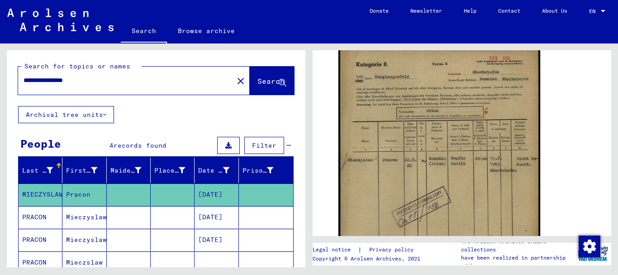
click at [0, 79] on div "**********" at bounding box center [154, 154] width 309 height 223
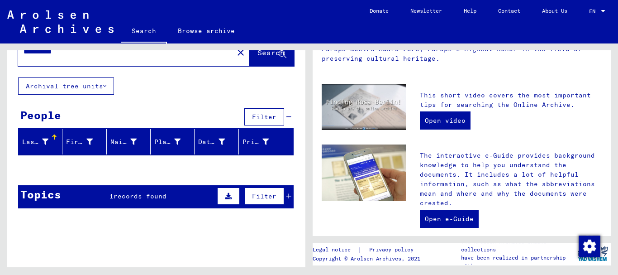
scroll to position [47, 0]
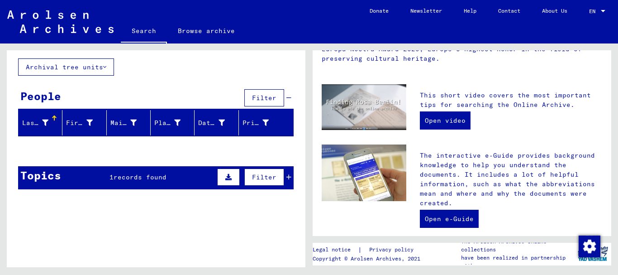
click at [286, 180] on icon at bounding box center [288, 177] width 5 height 6
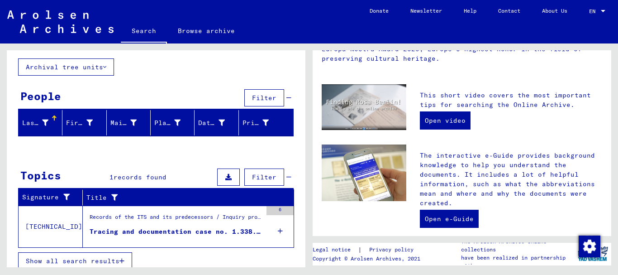
click at [134, 231] on div "Tracing and documentation case no. 1.338.192 for [PERSON_NAME]" at bounding box center [176, 231] width 172 height 9
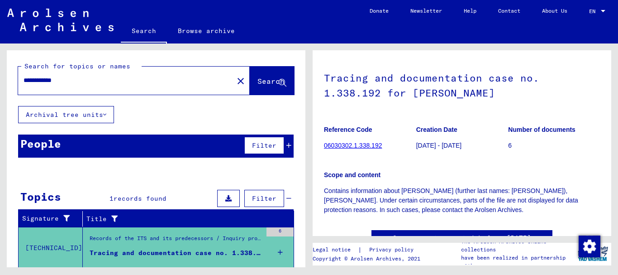
drag, startPoint x: 45, startPoint y: 78, endPoint x: 0, endPoint y: 76, distance: 45.3
click at [0, 76] on div "**********" at bounding box center [154, 154] width 309 height 223
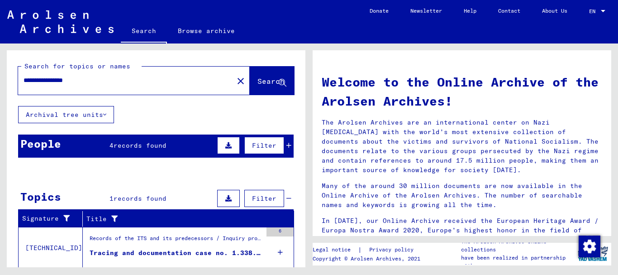
scroll to position [28, 0]
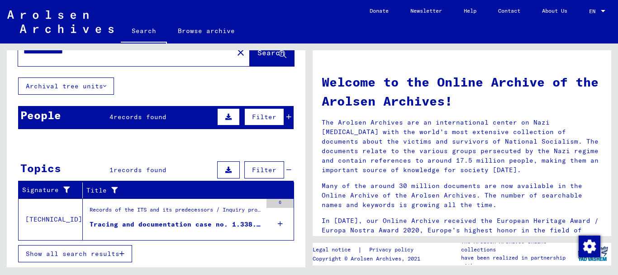
click at [286, 113] on div "People 4 records found Filter" at bounding box center [155, 117] width 275 height 23
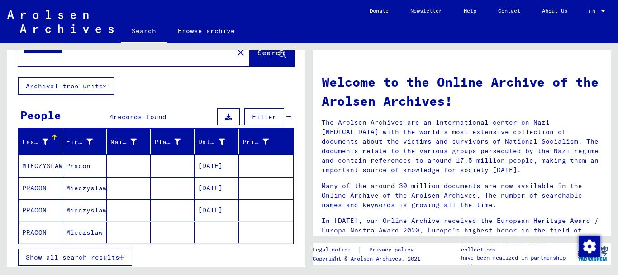
click at [128, 213] on mat-cell at bounding box center [129, 210] width 44 height 22
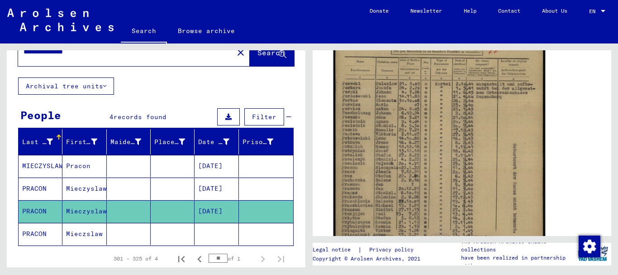
scroll to position [226, 0]
click at [386, 142] on img at bounding box center [439, 127] width 212 height 296
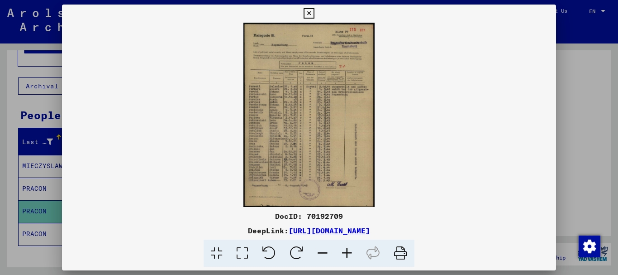
click at [0, 204] on div at bounding box center [309, 137] width 618 height 275
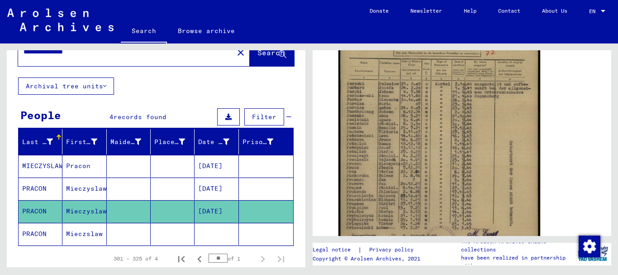
click at [130, 187] on mat-cell at bounding box center [129, 188] width 44 height 22
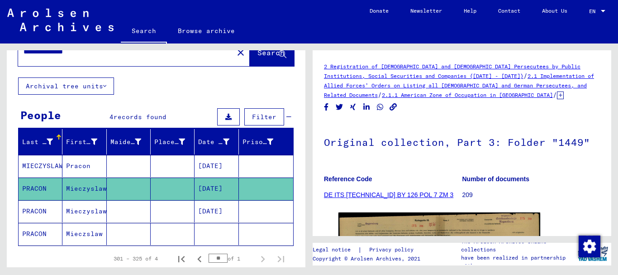
scroll to position [136, 0]
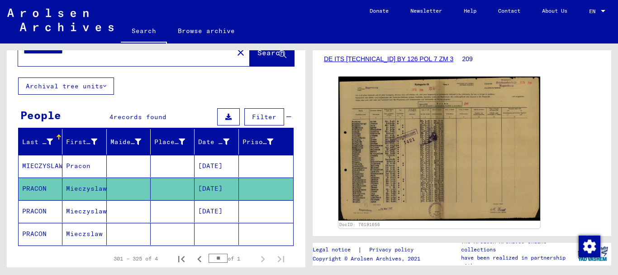
click at [82, 172] on mat-cell "Pracon" at bounding box center [84, 166] width 44 height 22
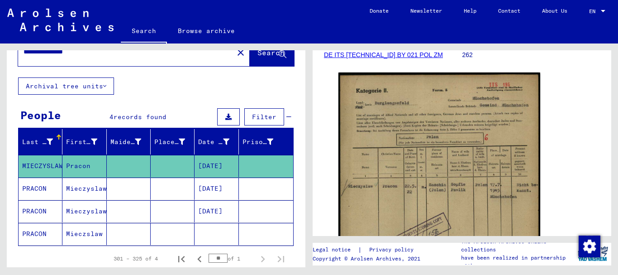
scroll to position [181, 0]
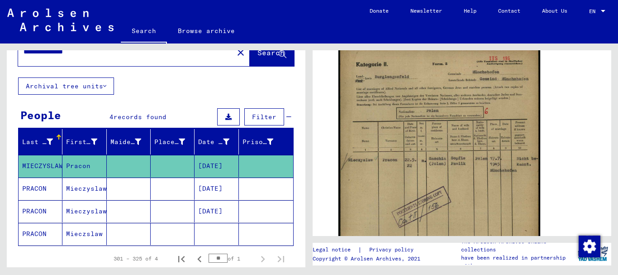
drag, startPoint x: 115, startPoint y: 55, endPoint x: 0, endPoint y: 31, distance: 117.9
click at [0, 31] on mat-sidenav-content "**********" at bounding box center [309, 137] width 618 height 275
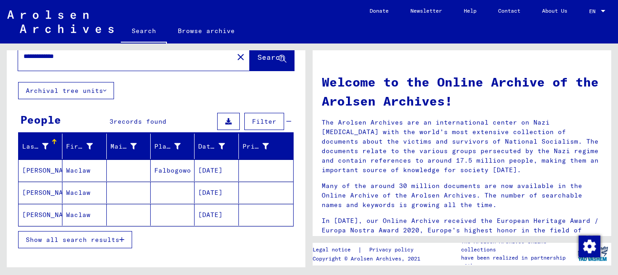
scroll to position [45, 0]
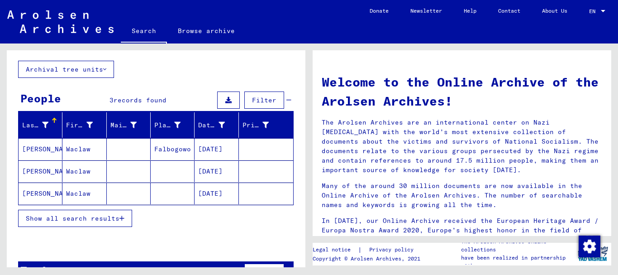
click at [203, 151] on mat-cell "[DATE]" at bounding box center [216, 149] width 44 height 22
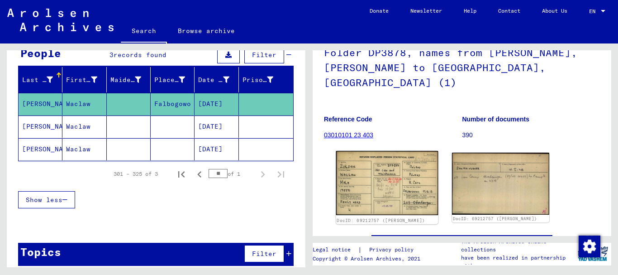
scroll to position [90, 0]
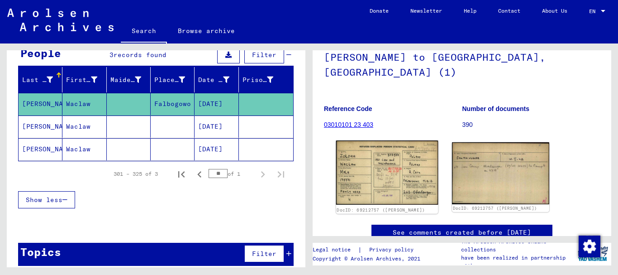
click at [388, 171] on img at bounding box center [387, 172] width 102 height 64
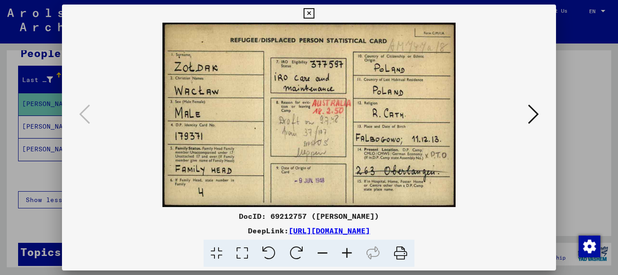
click at [20, 191] on div at bounding box center [309, 137] width 618 height 275
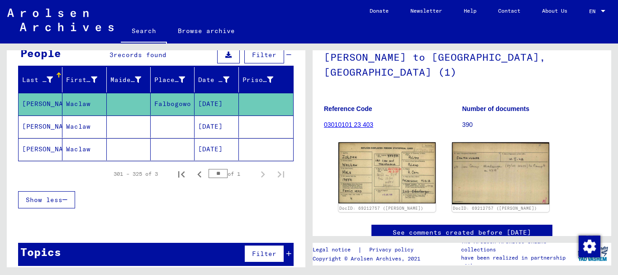
click at [130, 124] on mat-cell at bounding box center [129, 126] width 44 height 22
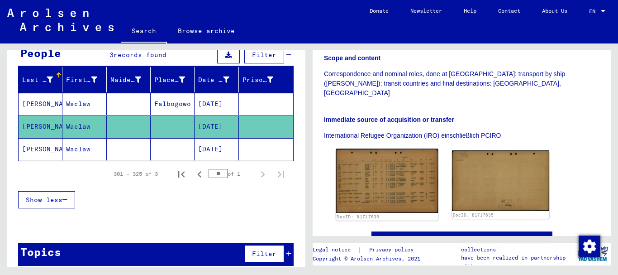
scroll to position [237, 0]
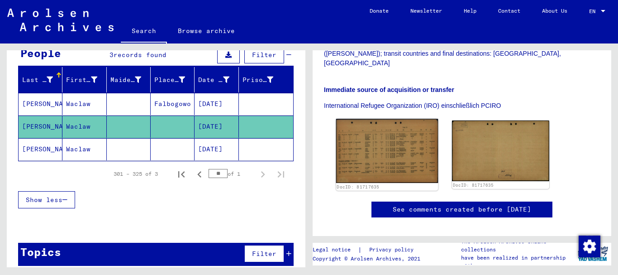
click at [356, 118] on img at bounding box center [387, 150] width 102 height 64
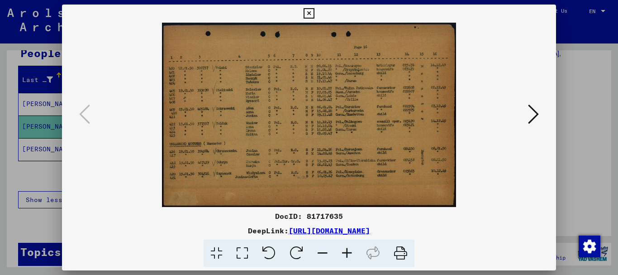
click at [1, 164] on div at bounding box center [309, 137] width 618 height 275
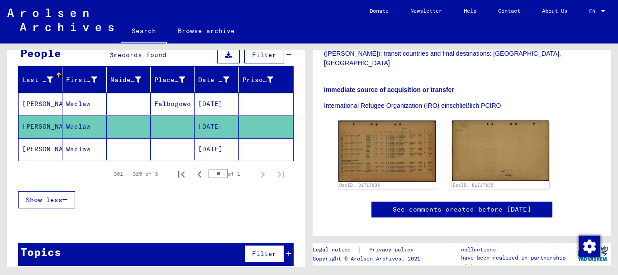
click at [163, 146] on mat-cell at bounding box center [173, 149] width 44 height 22
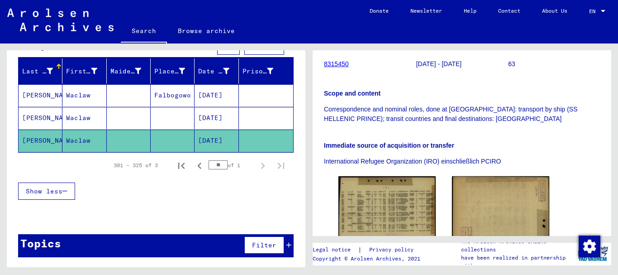
scroll to position [181, 0]
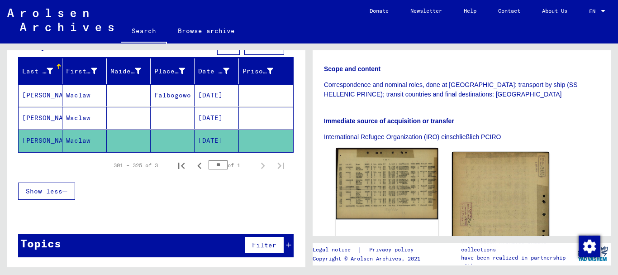
click at [391, 171] on img at bounding box center [387, 183] width 102 height 71
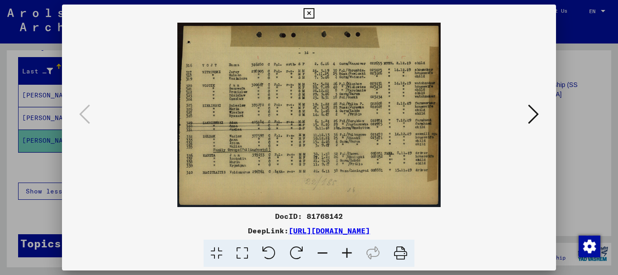
click at [576, 78] on div at bounding box center [309, 137] width 618 height 275
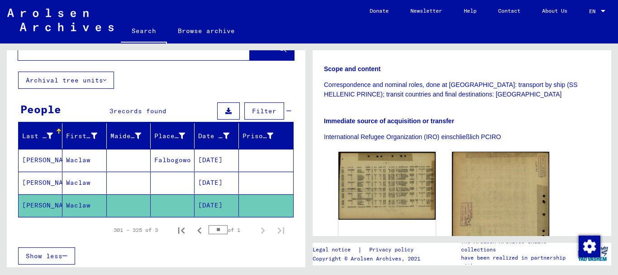
scroll to position [0, 0]
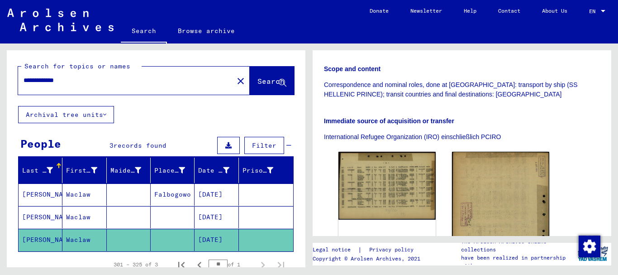
drag, startPoint x: 52, startPoint y: 73, endPoint x: 91, endPoint y: 80, distance: 40.4
click at [91, 80] on div "**********" at bounding box center [123, 80] width 210 height 20
drag, startPoint x: 45, startPoint y: 80, endPoint x: 0, endPoint y: 72, distance: 46.0
click at [0, 72] on div "**********" at bounding box center [154, 154] width 309 height 223
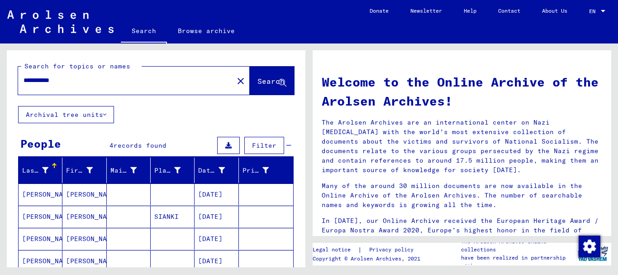
scroll to position [45, 0]
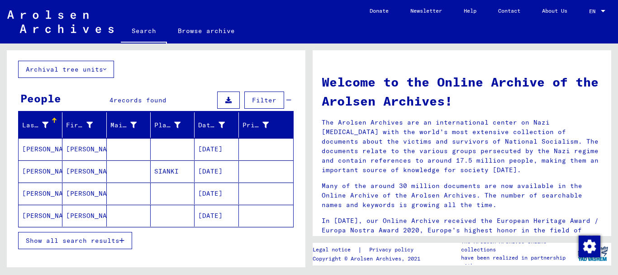
click at [218, 172] on mat-cell "[DATE]" at bounding box center [216, 171] width 44 height 22
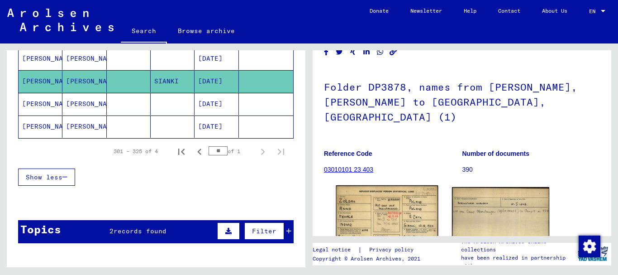
scroll to position [90, 0]
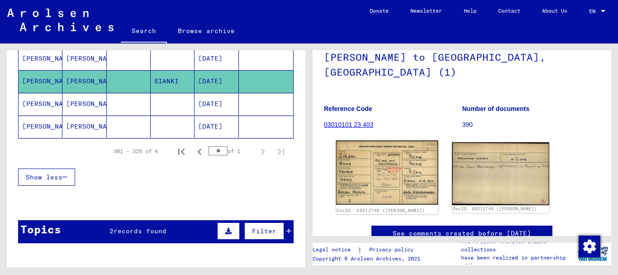
click at [384, 152] on img at bounding box center [387, 172] width 102 height 64
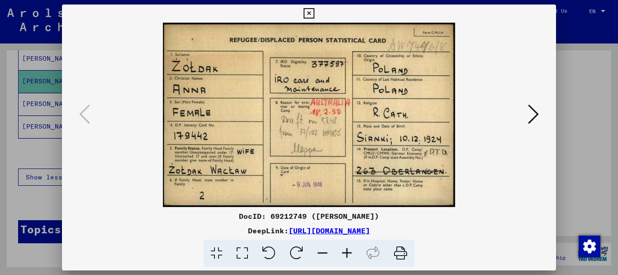
click at [33, 200] on div at bounding box center [309, 137] width 618 height 275
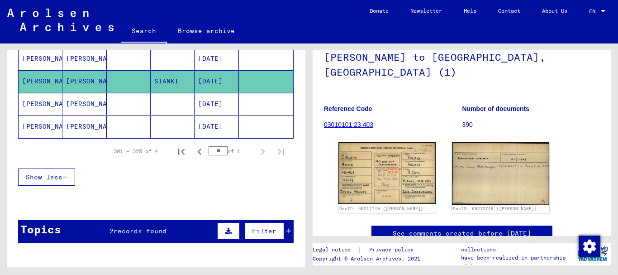
click at [202, 103] on mat-cell "[DATE]" at bounding box center [216, 104] width 44 height 22
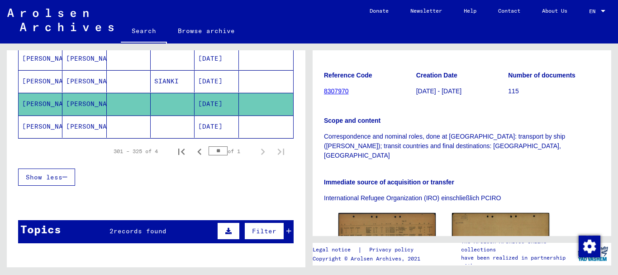
scroll to position [181, 0]
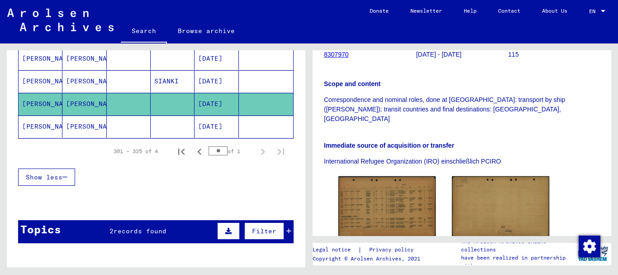
click at [215, 127] on mat-cell "[DATE]" at bounding box center [216, 126] width 44 height 22
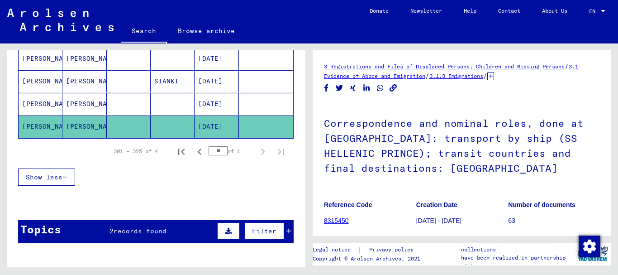
scroll to position [90, 0]
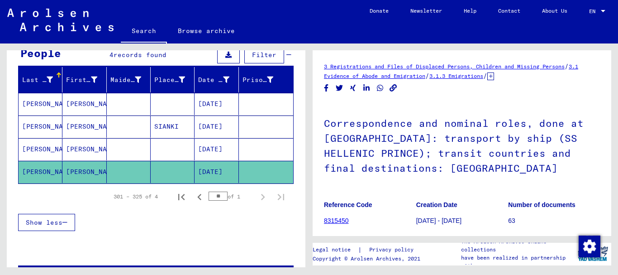
click at [214, 128] on mat-cell "[DATE]" at bounding box center [216, 126] width 44 height 22
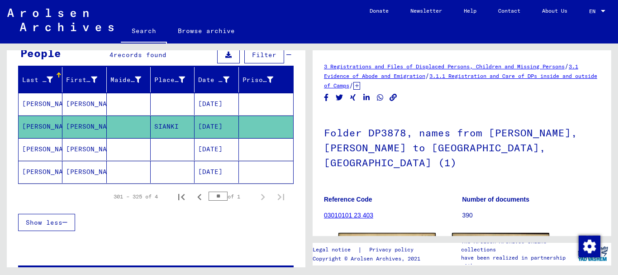
click at [221, 106] on mat-cell "[DATE]" at bounding box center [216, 104] width 44 height 22
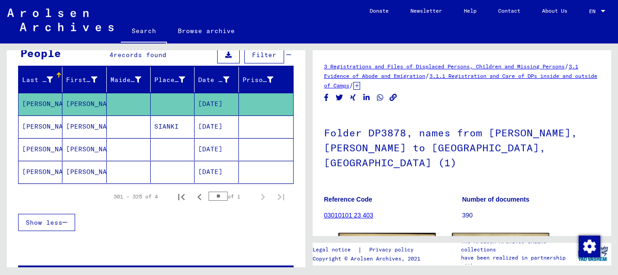
scroll to position [63, 0]
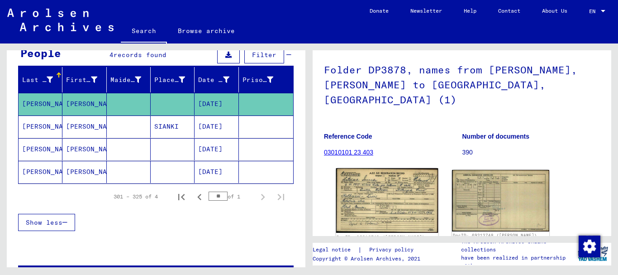
click at [385, 185] on img at bounding box center [387, 200] width 102 height 65
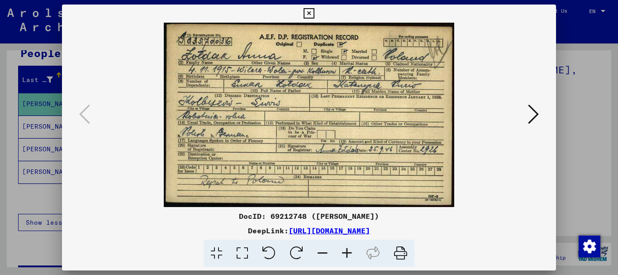
click at [564, 158] on div at bounding box center [309, 137] width 618 height 275
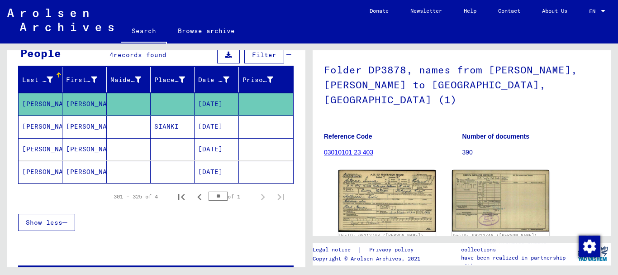
click at [207, 127] on mat-cell "[DATE]" at bounding box center [216, 126] width 44 height 22
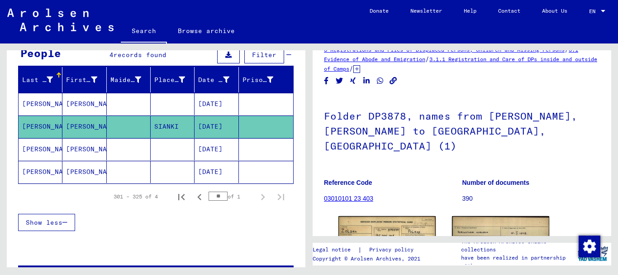
scroll to position [45, 0]
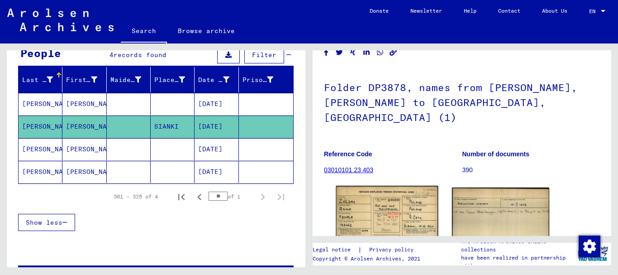
click at [392, 185] on img at bounding box center [387, 217] width 102 height 64
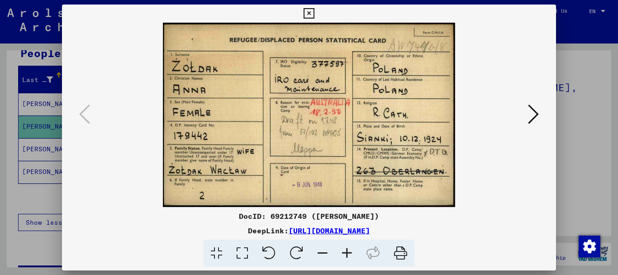
click at [14, 156] on div at bounding box center [309, 137] width 618 height 275
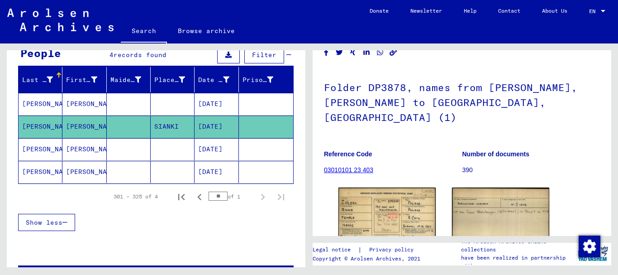
click at [99, 150] on mat-cell "[PERSON_NAME]" at bounding box center [84, 149] width 44 height 22
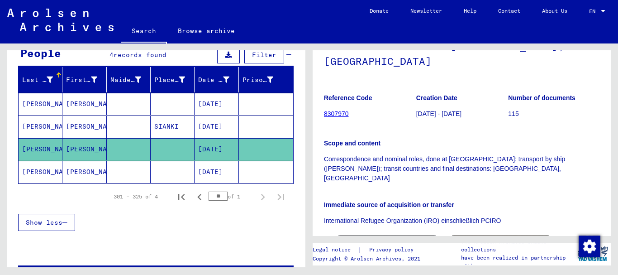
scroll to position [90, 0]
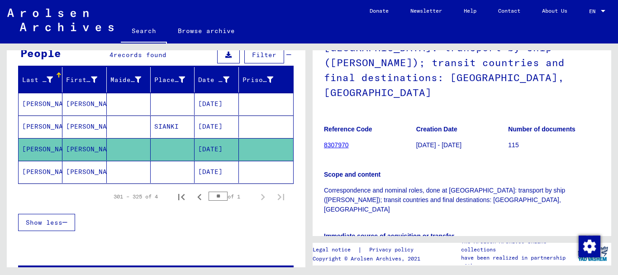
click at [189, 167] on mat-cell at bounding box center [173, 172] width 44 height 22
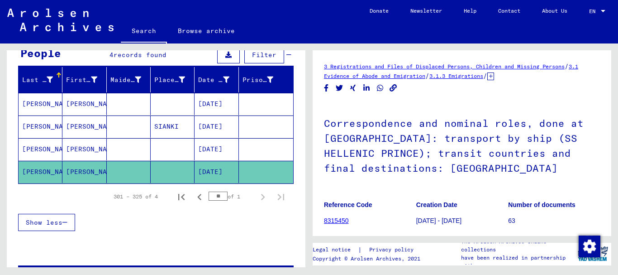
click at [217, 146] on mat-cell "[DATE]" at bounding box center [216, 149] width 44 height 22
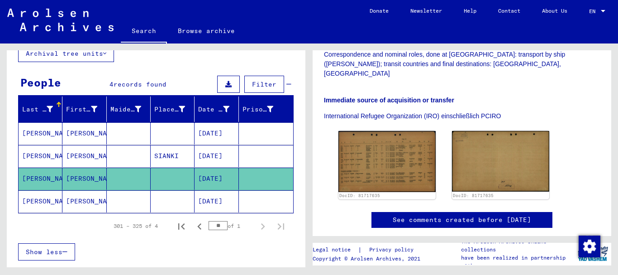
scroll to position [45, 0]
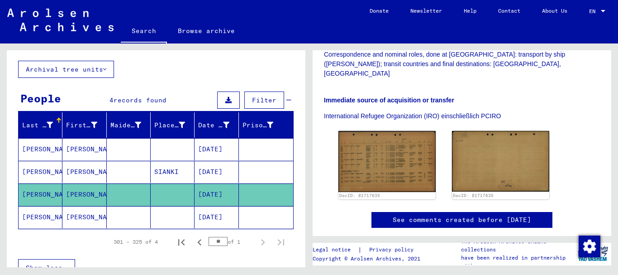
click at [164, 165] on mat-cell "SIANKI" at bounding box center [173, 172] width 44 height 22
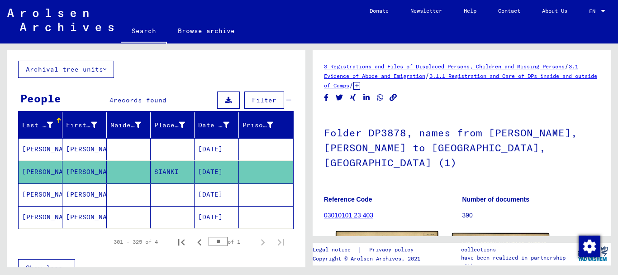
scroll to position [109, 0]
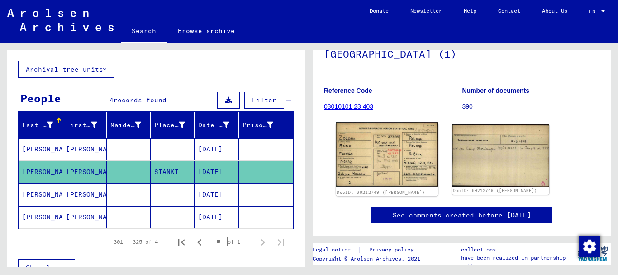
click at [384, 137] on img at bounding box center [387, 154] width 102 height 64
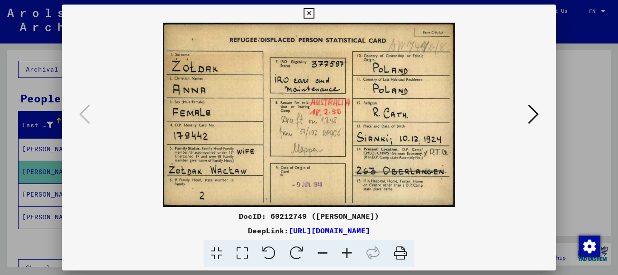
click at [564, 100] on div at bounding box center [309, 137] width 618 height 275
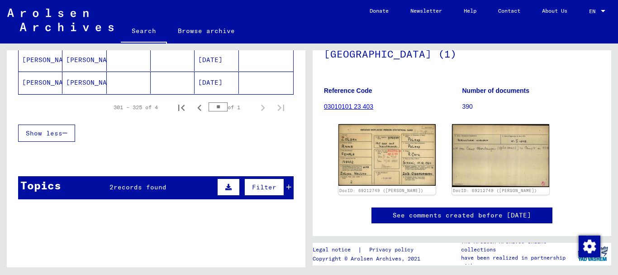
scroll to position [181, 0]
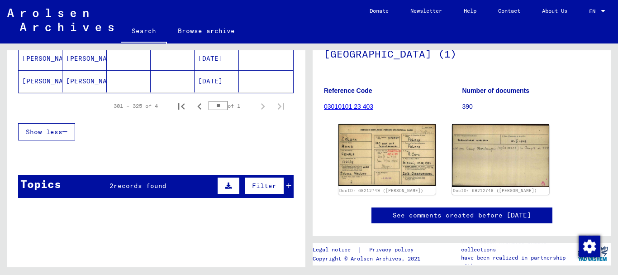
click at [286, 185] on icon at bounding box center [288, 185] width 5 height 6
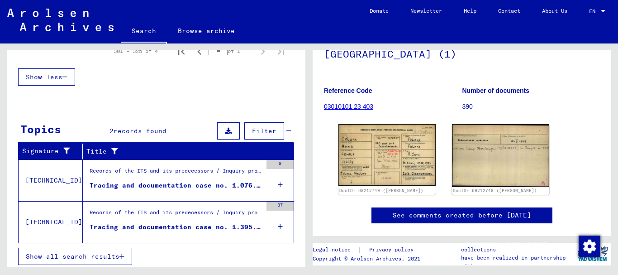
scroll to position [238, 0]
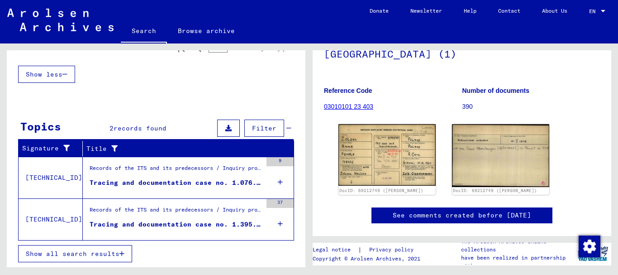
click at [237, 172] on div "Records of the ITS and its predecessors / Inquiry processing / ITS case files a…" at bounding box center [176, 170] width 172 height 13
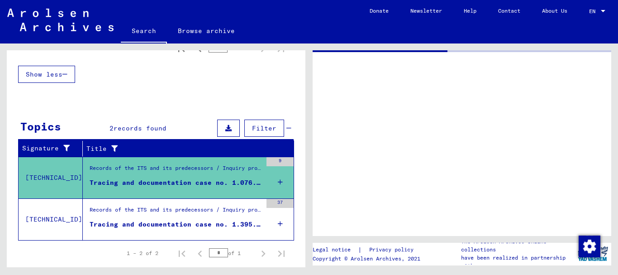
scroll to position [95, 0]
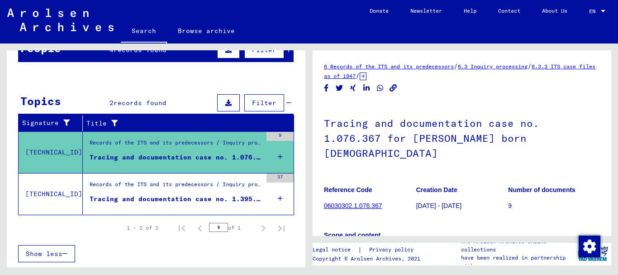
click at [242, 190] on div "Records of the ITS and its predecessors / Inquiry processing / ITS case files a…" at bounding box center [176, 186] width 172 height 13
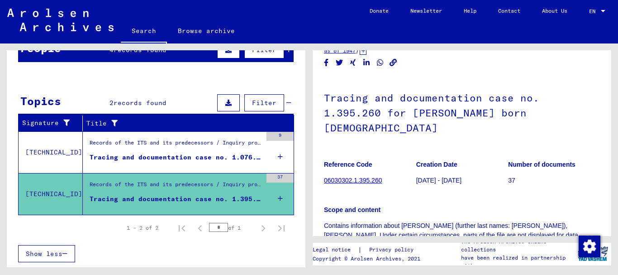
scroll to position [9, 0]
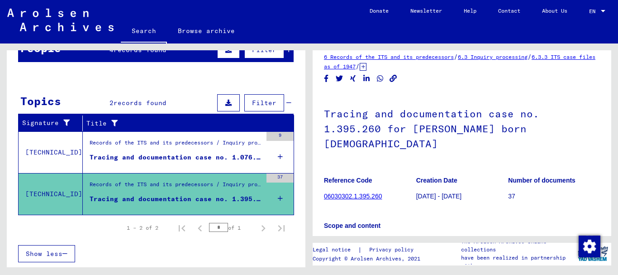
click at [213, 148] on div "Records of the ITS and its predecessors / Inquiry processing / ITS case files a…" at bounding box center [176, 144] width 172 height 13
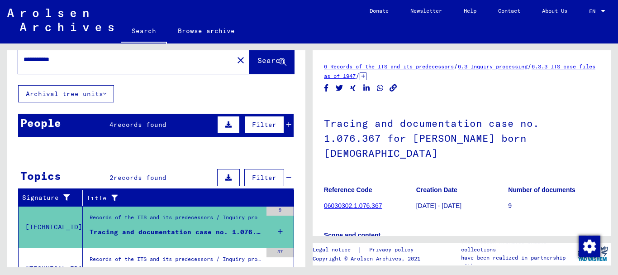
scroll to position [5, 0]
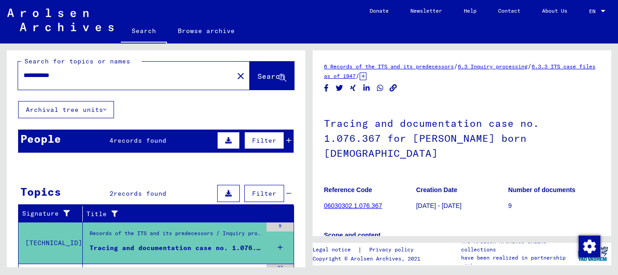
drag, startPoint x: 89, startPoint y: 73, endPoint x: 42, endPoint y: 65, distance: 47.2
click at [42, 65] on div "**********" at bounding box center [156, 73] width 276 height 33
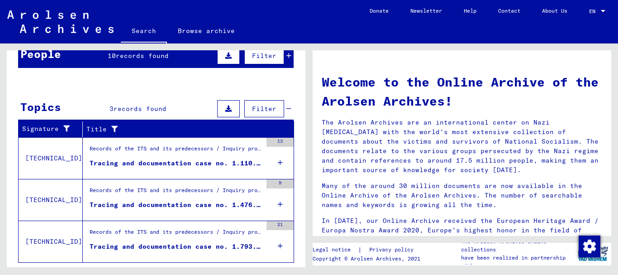
scroll to position [90, 0]
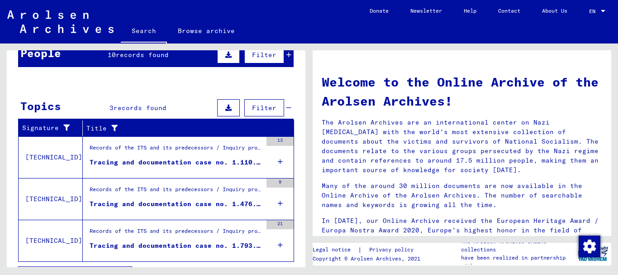
click at [200, 157] on div "Tracing and documentation case no. 1.110.233 for [PERSON_NAME] born [DEMOGRAPHI…" at bounding box center [176, 161] width 172 height 9
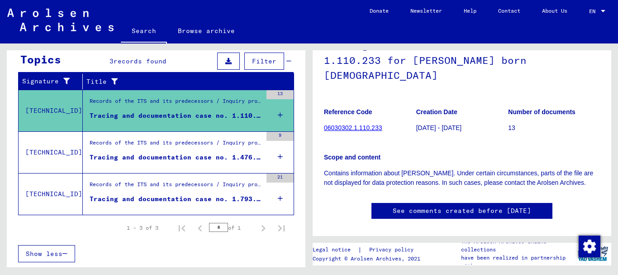
scroll to position [90, 0]
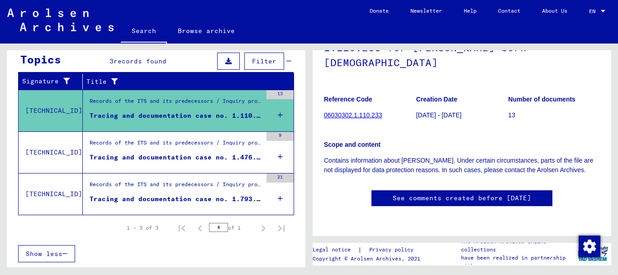
click at [188, 153] on div "Tracing and documentation case no. 1.476.765 for [PERSON_NAME] born [DEMOGRAPHI…" at bounding box center [176, 156] width 172 height 9
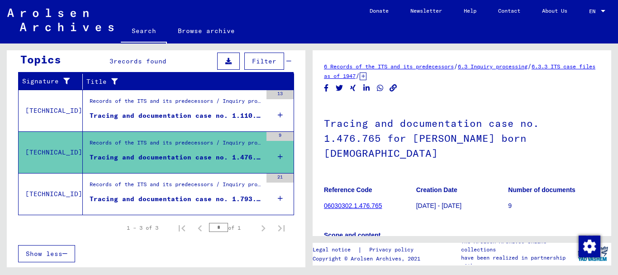
click at [170, 189] on div "Records of the ITS and its predecessors / Inquiry processing / ITS case files a…" at bounding box center [176, 186] width 172 height 13
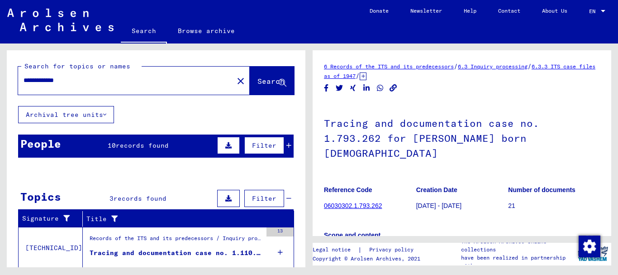
click at [158, 140] on div "People 10 records found Filter" at bounding box center [155, 145] width 275 height 23
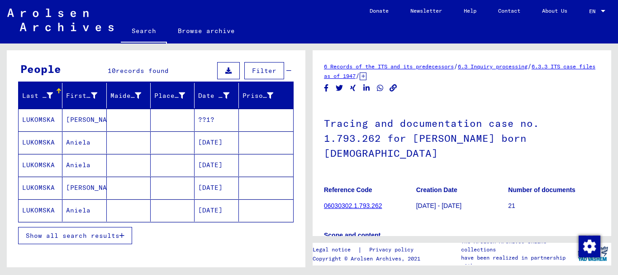
scroll to position [90, 0]
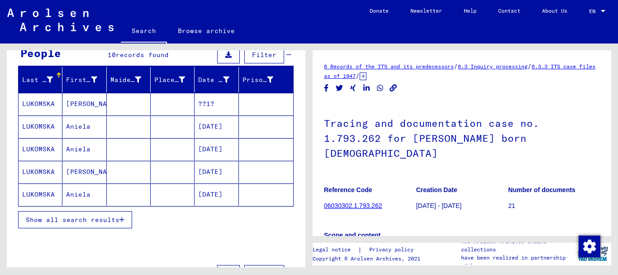
click at [67, 218] on span "Show all search results" at bounding box center [73, 219] width 94 height 8
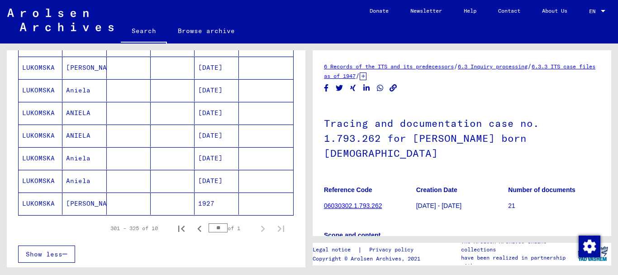
scroll to position [181, 0]
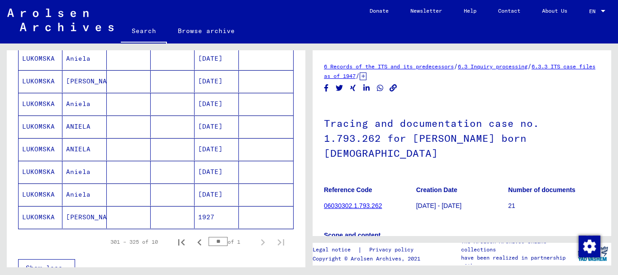
click at [217, 153] on mat-cell "[DATE]" at bounding box center [216, 149] width 44 height 22
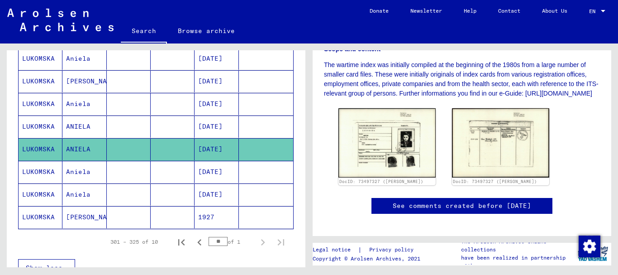
scroll to position [244, 0]
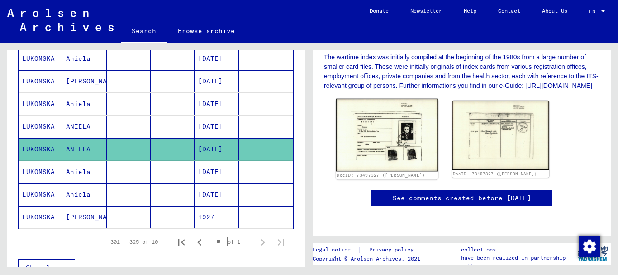
click at [383, 127] on img at bounding box center [387, 135] width 102 height 73
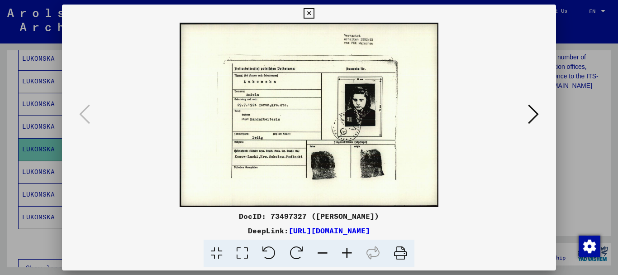
click at [575, 138] on div at bounding box center [309, 137] width 618 height 275
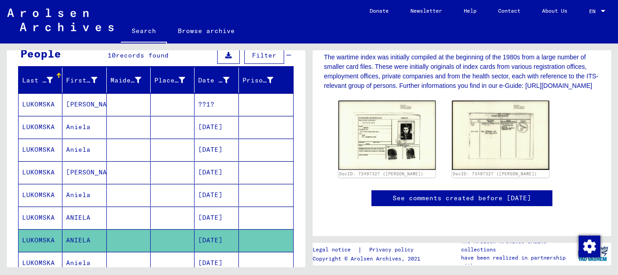
scroll to position [90, 0]
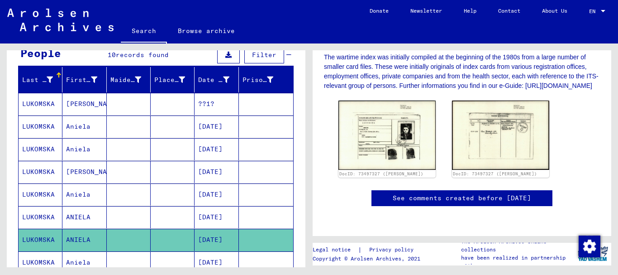
drag, startPoint x: 213, startPoint y: 165, endPoint x: 211, endPoint y: 186, distance: 20.8
click at [211, 186] on mat-table "Last Name First Name Maiden Name Place of Birth Date of Birth Prisoner # [PERSO…" at bounding box center [155, 193] width 275 height 252
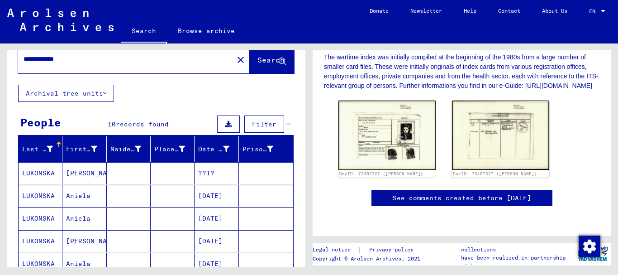
scroll to position [0, 0]
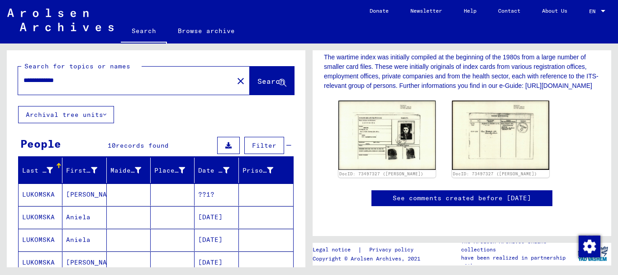
click at [78, 79] on input "**********" at bounding box center [126, 80] width 204 height 9
drag, startPoint x: 46, startPoint y: 78, endPoint x: 0, endPoint y: 76, distance: 45.8
click at [0, 76] on div "**********" at bounding box center [154, 154] width 309 height 223
click at [66, 77] on input "********" at bounding box center [126, 80] width 204 height 9
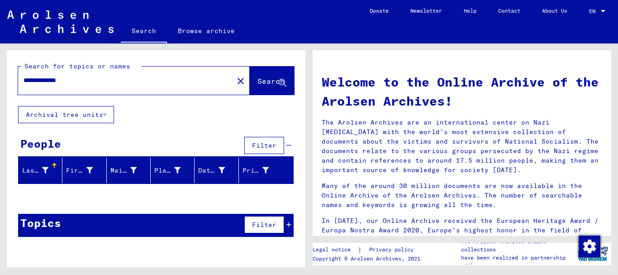
click at [52, 80] on input "**********" at bounding box center [123, 80] width 199 height 9
drag, startPoint x: 51, startPoint y: 80, endPoint x: 136, endPoint y: 83, distance: 84.7
click at [136, 83] on input "**********" at bounding box center [123, 80] width 199 height 9
type input "********"
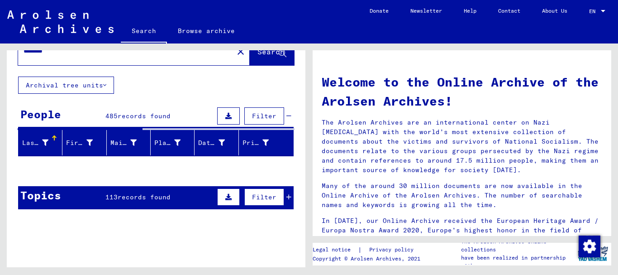
scroll to position [45, 0]
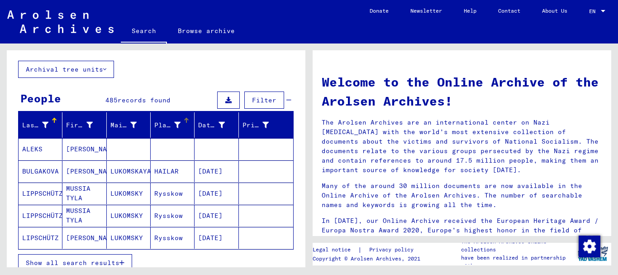
click at [166, 124] on div "Place of Birth" at bounding box center [167, 124] width 26 height 9
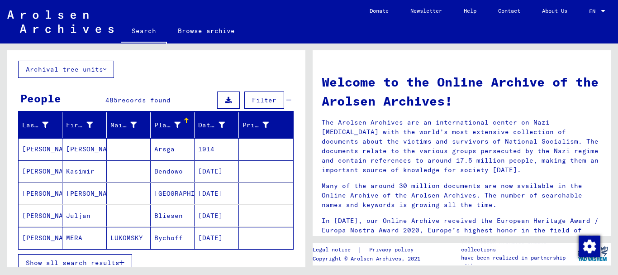
click at [103, 259] on span "Show all search results" at bounding box center [73, 262] width 94 height 8
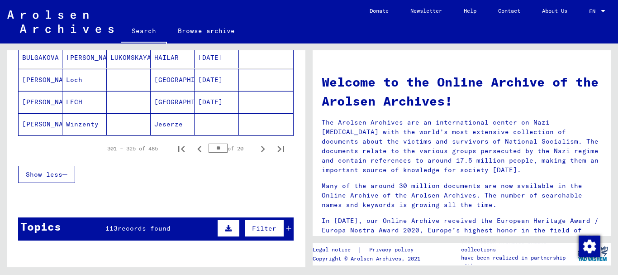
scroll to position [543, 0]
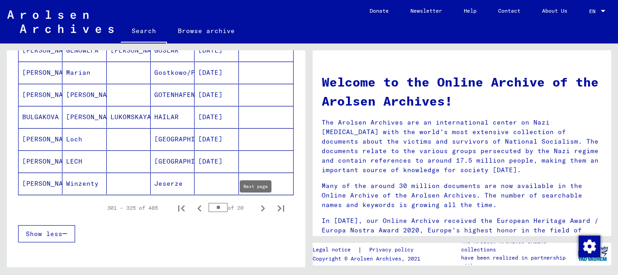
click at [257, 207] on icon "Next page" at bounding box center [262, 208] width 13 height 13
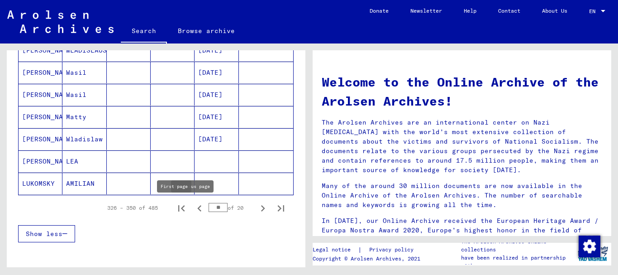
click at [181, 209] on button "First page" at bounding box center [181, 208] width 18 height 18
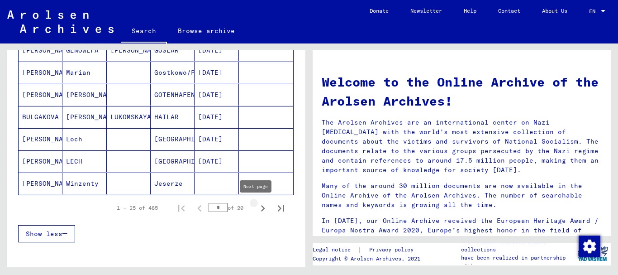
click at [256, 208] on icon "Next page" at bounding box center [262, 208] width 13 height 13
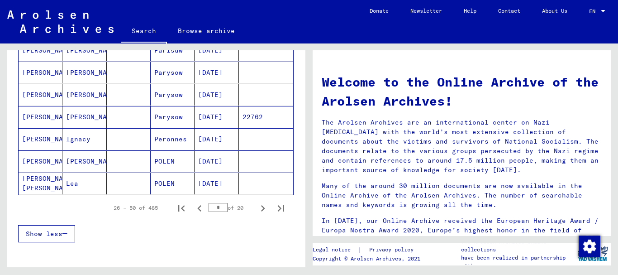
click at [256, 208] on icon "Next page" at bounding box center [262, 208] width 13 height 13
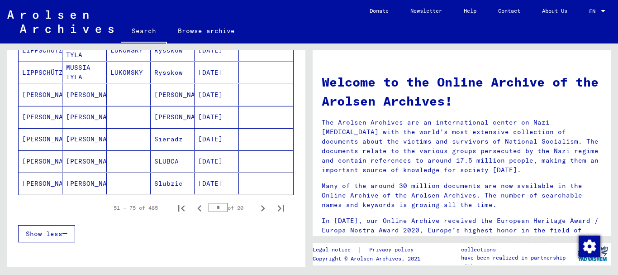
click at [256, 208] on icon "Next page" at bounding box center [262, 208] width 13 height 13
type input "*"
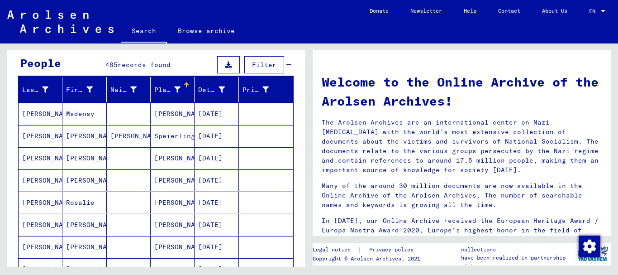
scroll to position [0, 0]
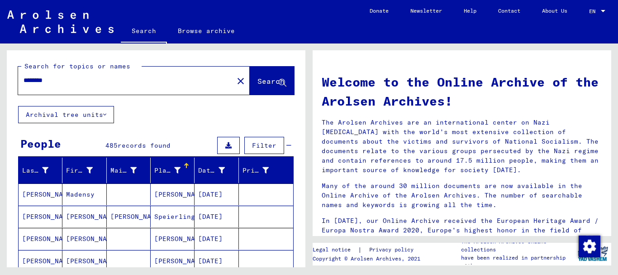
drag, startPoint x: 57, startPoint y: 81, endPoint x: 52, endPoint y: 81, distance: 5.0
click at [52, 81] on input "********" at bounding box center [123, 80] width 199 height 9
type input "********"
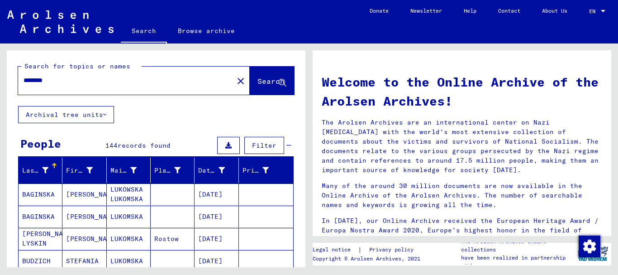
scroll to position [45, 0]
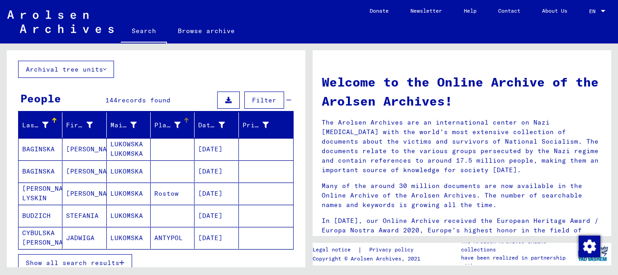
click at [184, 121] on div at bounding box center [186, 120] width 5 height 5
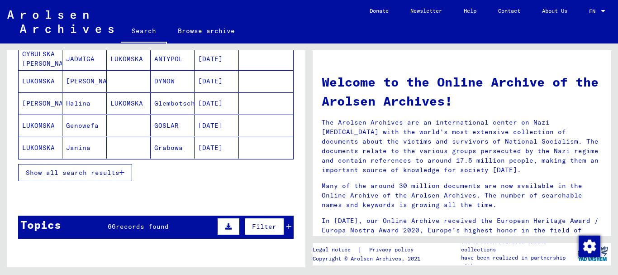
scroll to position [136, 0]
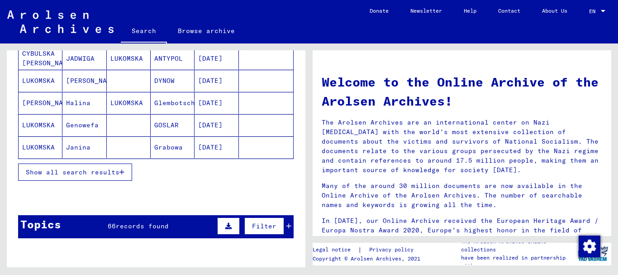
click at [64, 169] on span "Show all search results" at bounding box center [73, 172] width 94 height 8
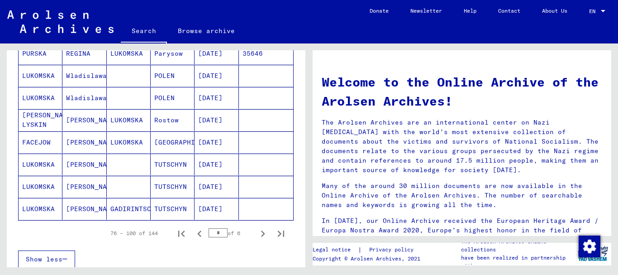
scroll to position [497, 0]
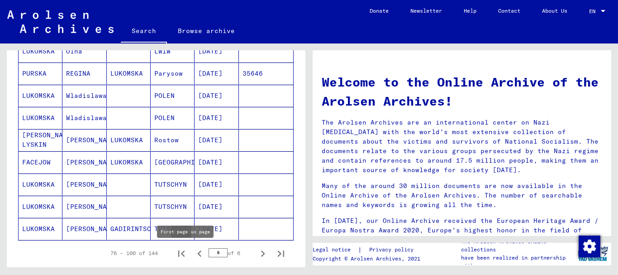
click at [175, 251] on icon "First page" at bounding box center [181, 253] width 13 height 13
click at [254, 253] on button "Next page" at bounding box center [263, 253] width 18 height 18
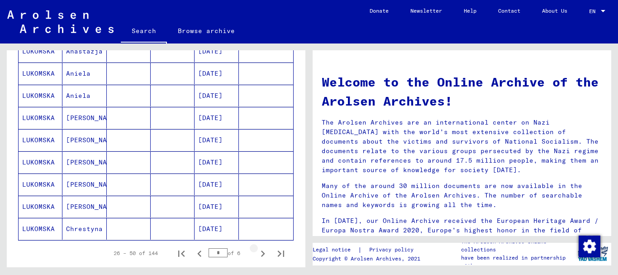
click at [254, 253] on button "Next page" at bounding box center [263, 253] width 18 height 18
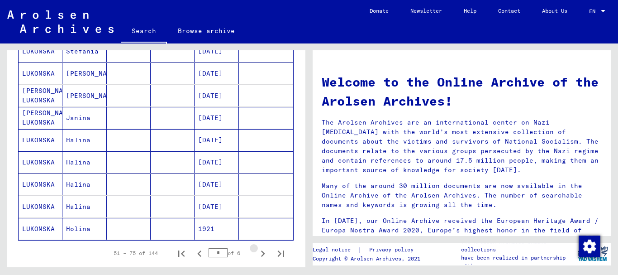
click at [254, 253] on button "Next page" at bounding box center [263, 253] width 18 height 18
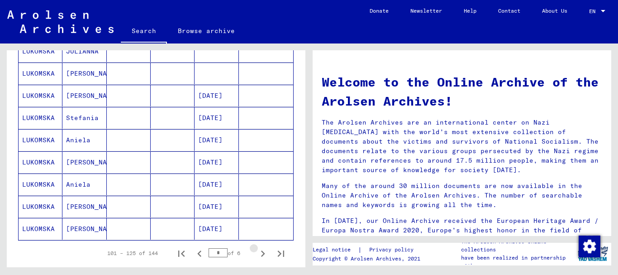
click at [254, 253] on button "Next page" at bounding box center [263, 253] width 18 height 18
type input "*"
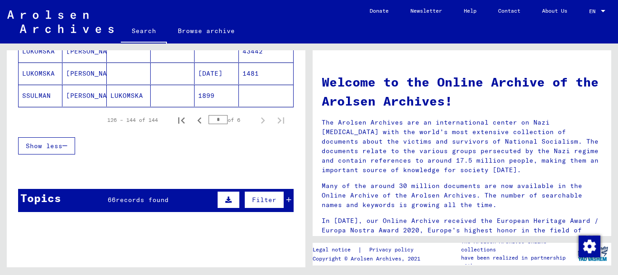
click at [249, 253] on div "Personal file of LUKOMSKA, [PERSON_NAME], born on [DEMOGRAPHIC_DATA], born in […" at bounding box center [176, 253] width 172 height 9
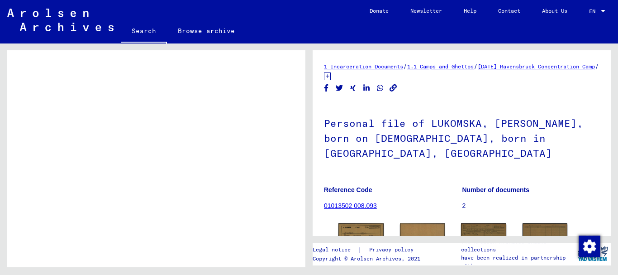
scroll to position [271, 0]
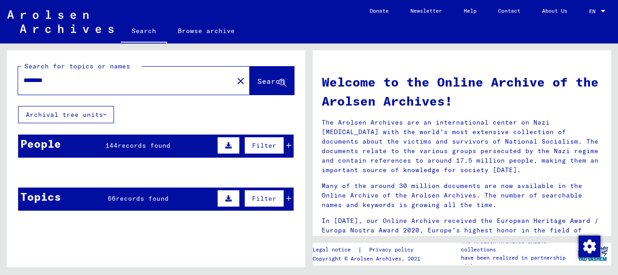
click at [128, 75] on div "********" at bounding box center [120, 80] width 204 height 20
click at [132, 84] on input "********" at bounding box center [123, 80] width 199 height 9
click at [257, 83] on span "Search" at bounding box center [270, 80] width 27 height 9
click at [141, 80] on input "********" at bounding box center [123, 80] width 199 height 9
click at [156, 144] on span "records found" at bounding box center [144, 145] width 53 height 8
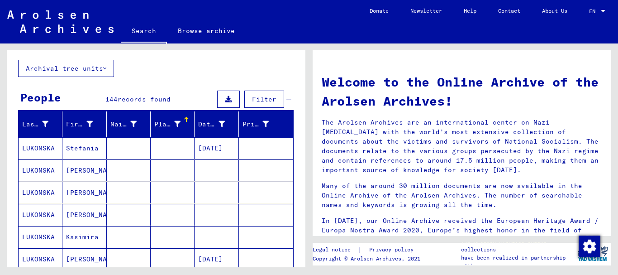
scroll to position [45, 0]
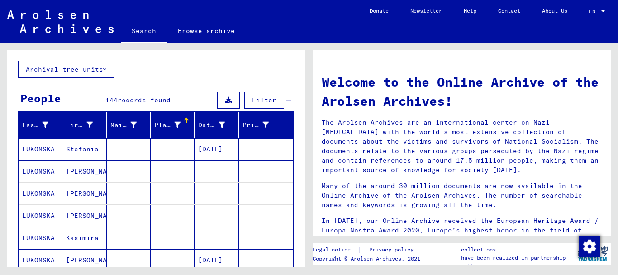
click at [174, 122] on icon at bounding box center [177, 125] width 6 height 6
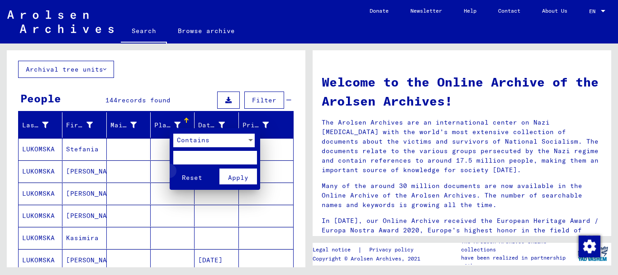
click at [198, 175] on span "Reset" at bounding box center [192, 177] width 20 height 8
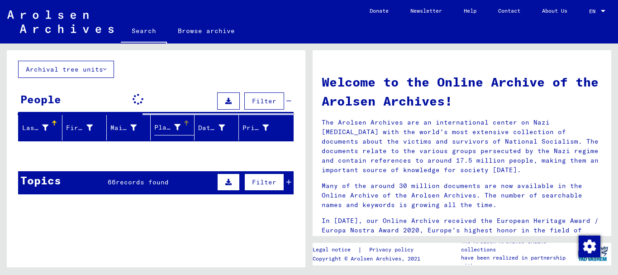
click at [184, 121] on div at bounding box center [186, 120] width 5 height 1
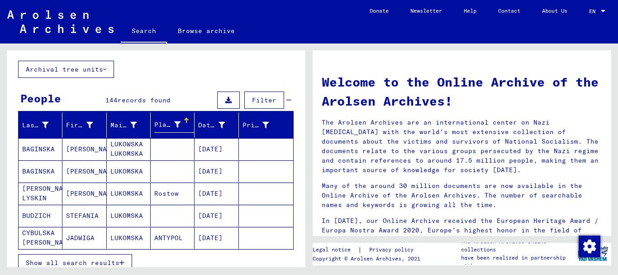
click at [184, 122] on div at bounding box center [186, 120] width 5 height 5
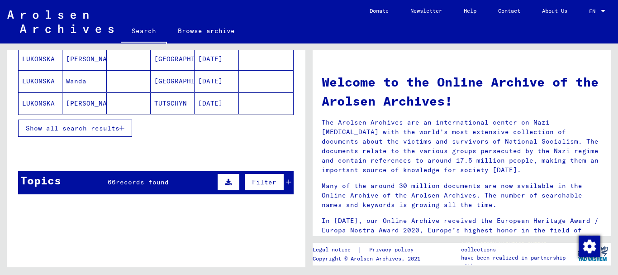
scroll to position [181, 0]
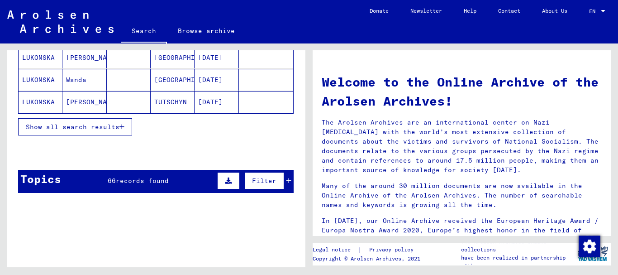
click at [104, 129] on span "Show all search results" at bounding box center [73, 127] width 94 height 8
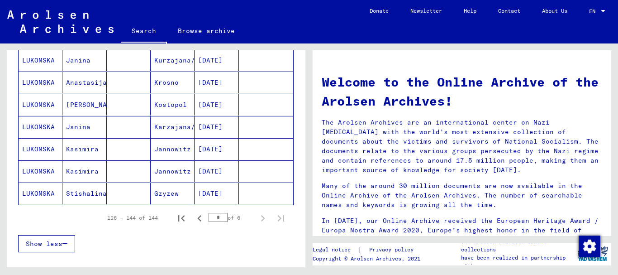
scroll to position [588, 0]
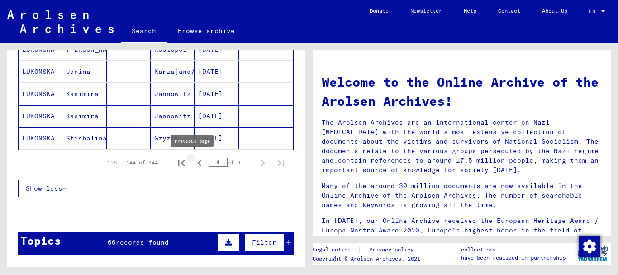
click at [197, 163] on icon "Previous page" at bounding box center [199, 163] width 4 height 6
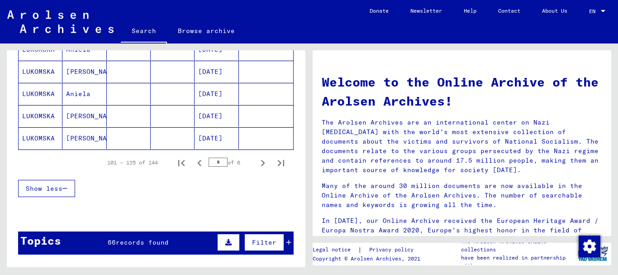
click at [197, 163] on icon "Previous page" at bounding box center [199, 163] width 4 height 6
type input "*"
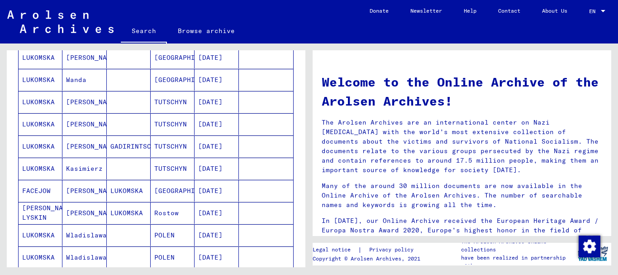
scroll to position [0, 0]
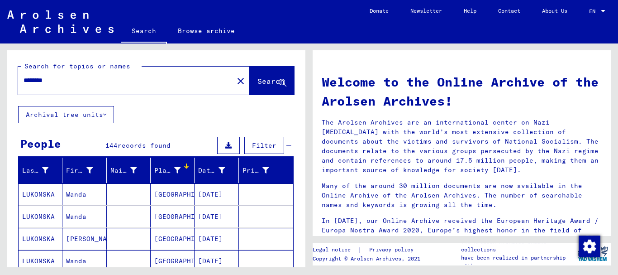
click at [57, 17] on img at bounding box center [60, 21] width 106 height 23
